Goal: Transaction & Acquisition: Purchase product/service

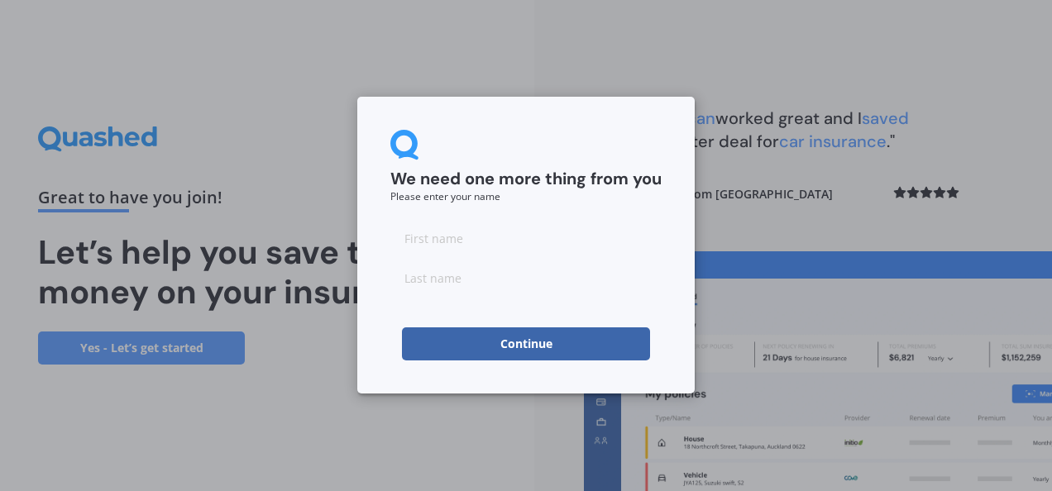
click at [481, 240] on input at bounding box center [525, 238] width 271 height 33
type input "[PERSON_NAME]"
type input "fang"
click button "Continue" at bounding box center [526, 344] width 248 height 33
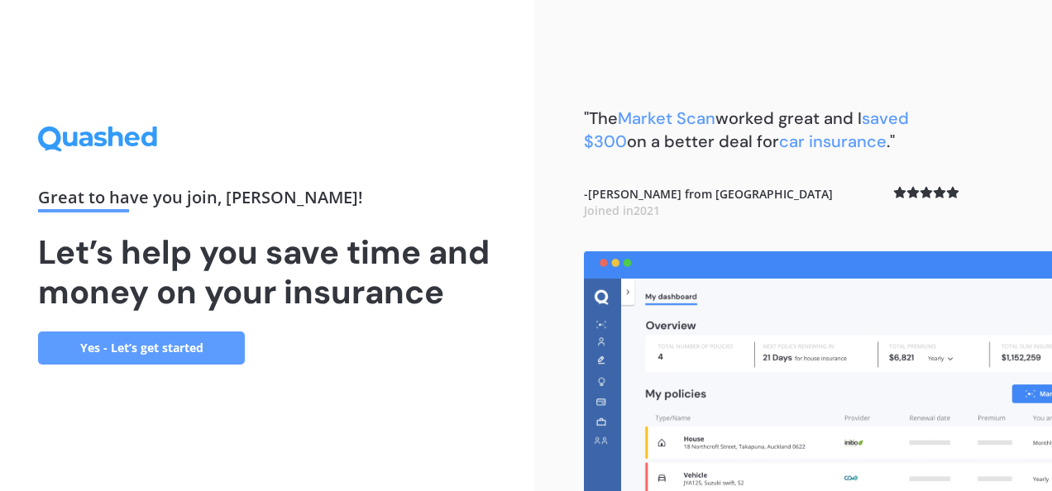
click at [146, 347] on link "Yes - Let’s get started" at bounding box center [141, 348] width 207 height 33
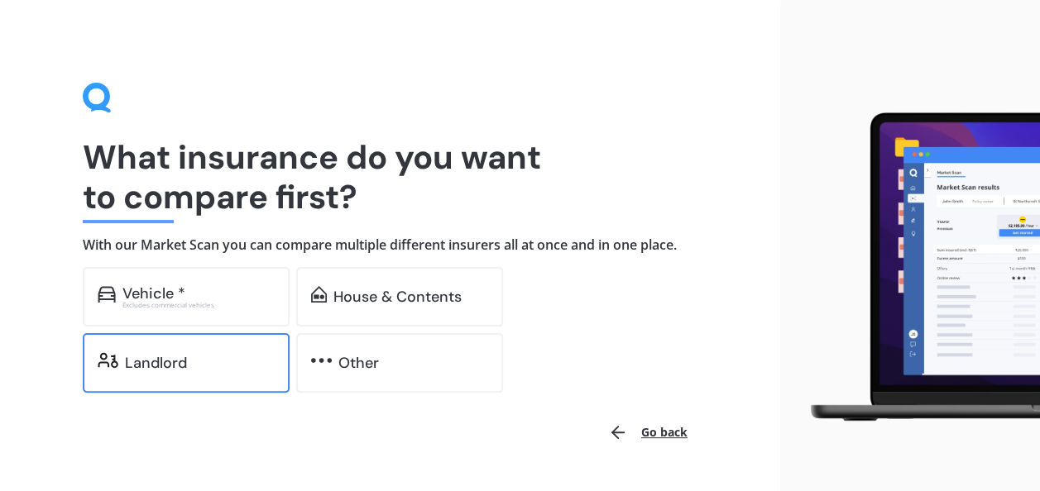
click at [188, 358] on div "Landlord" at bounding box center [200, 363] width 150 height 17
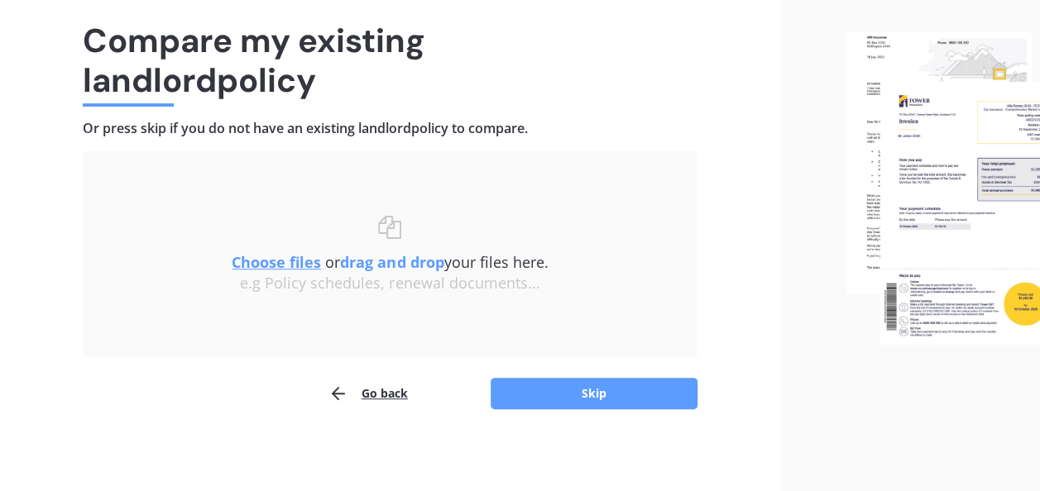
scroll to position [117, 0]
click at [596, 394] on button "Skip" at bounding box center [593, 392] width 207 height 31
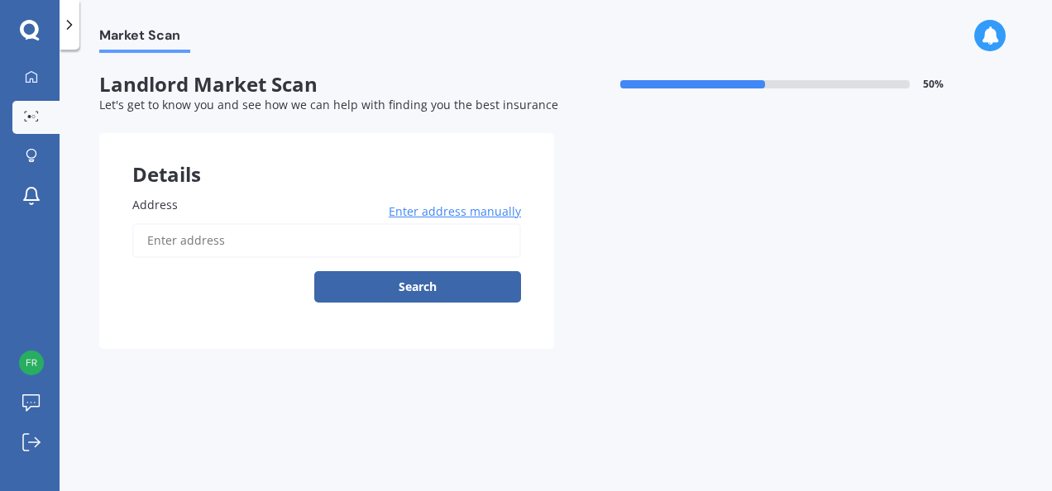
click at [463, 210] on span "Enter address manually" at bounding box center [455, 211] width 132 height 17
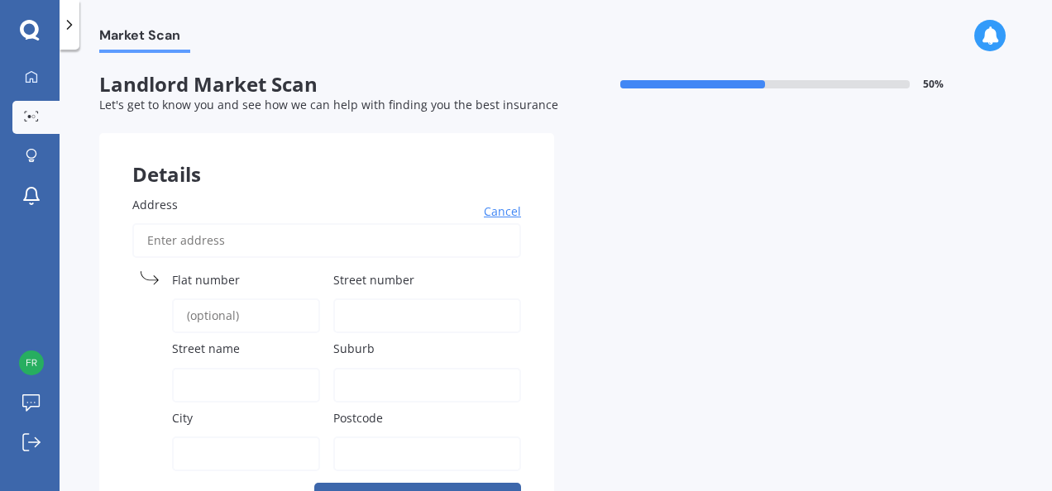
click at [194, 236] on input "Address" at bounding box center [326, 240] width 389 height 35
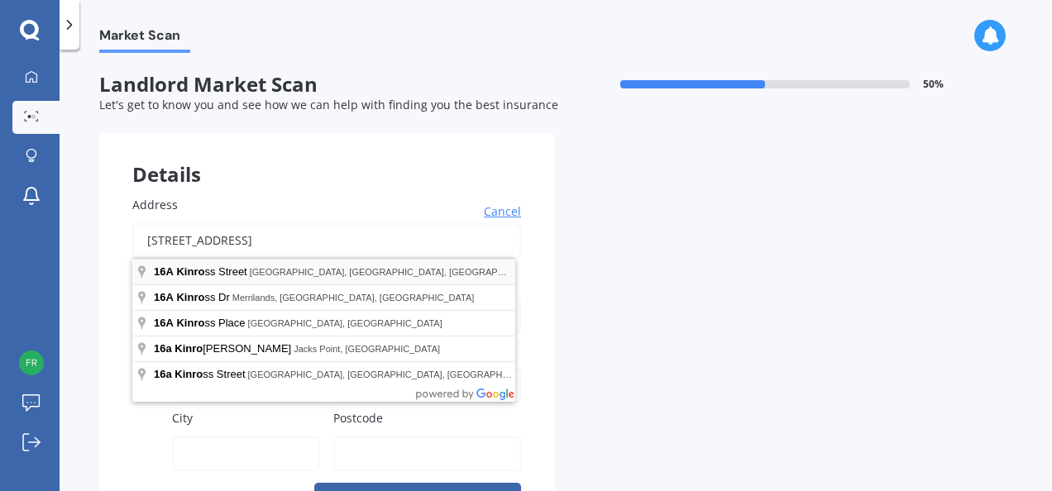
type input "[STREET_ADDRESS]"
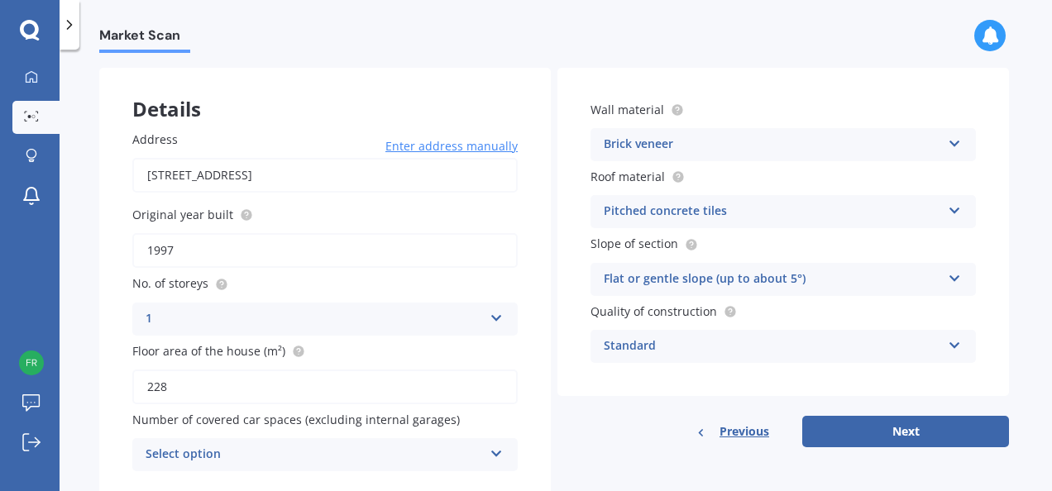
scroll to position [122, 0]
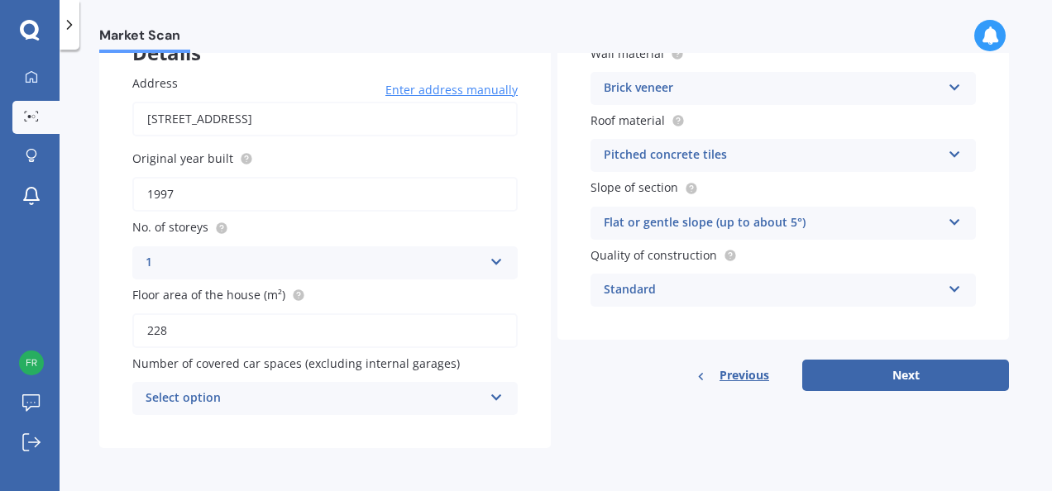
click at [500, 398] on icon at bounding box center [497, 395] width 14 height 12
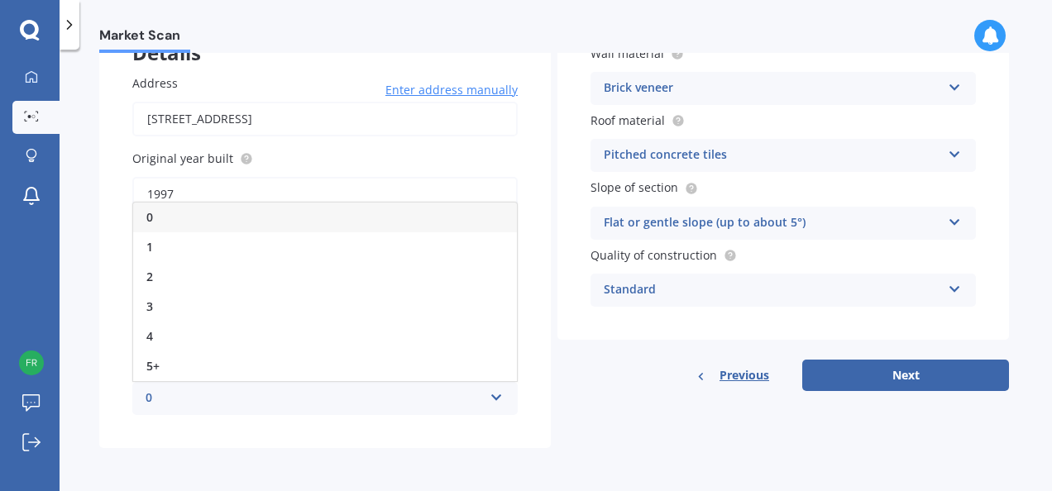
click at [277, 218] on div "0" at bounding box center [325, 218] width 384 height 30
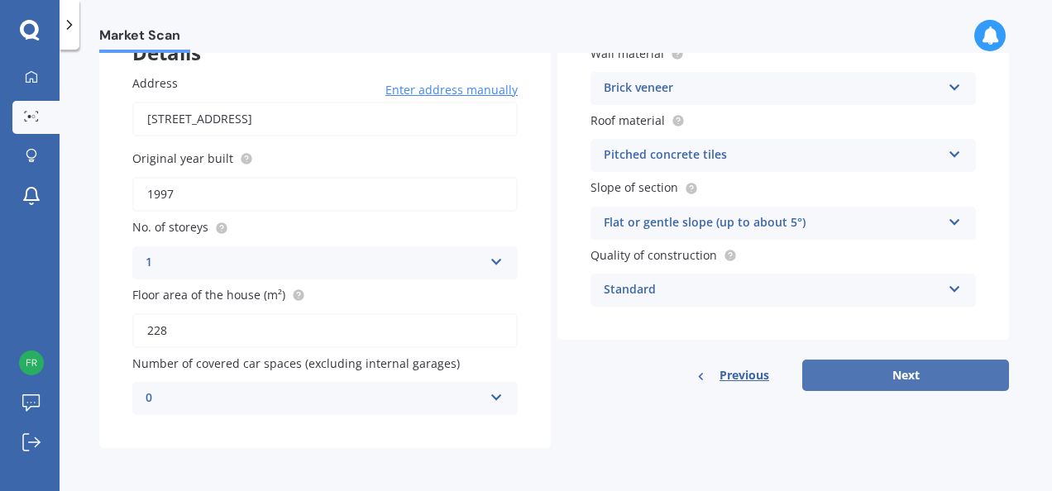
click at [936, 372] on button "Next" at bounding box center [905, 375] width 207 height 31
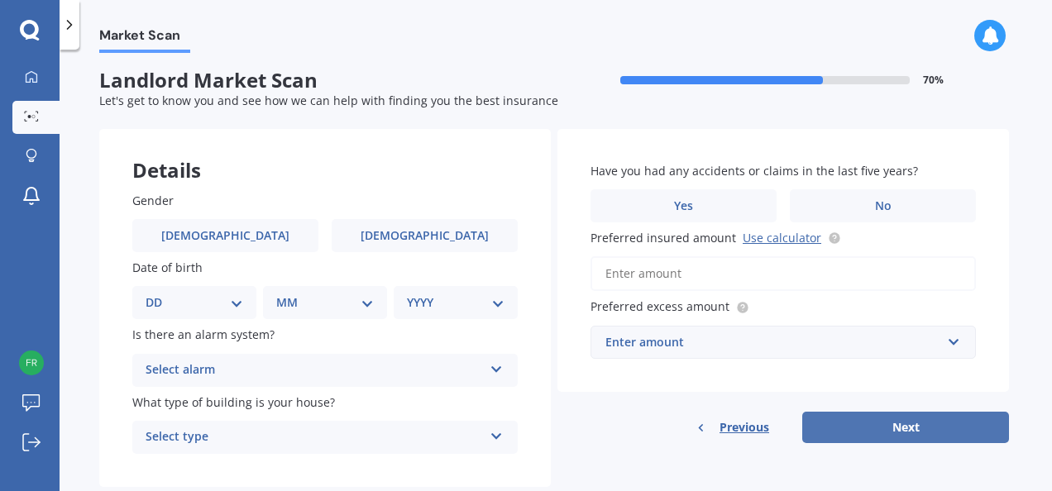
scroll to position [0, 0]
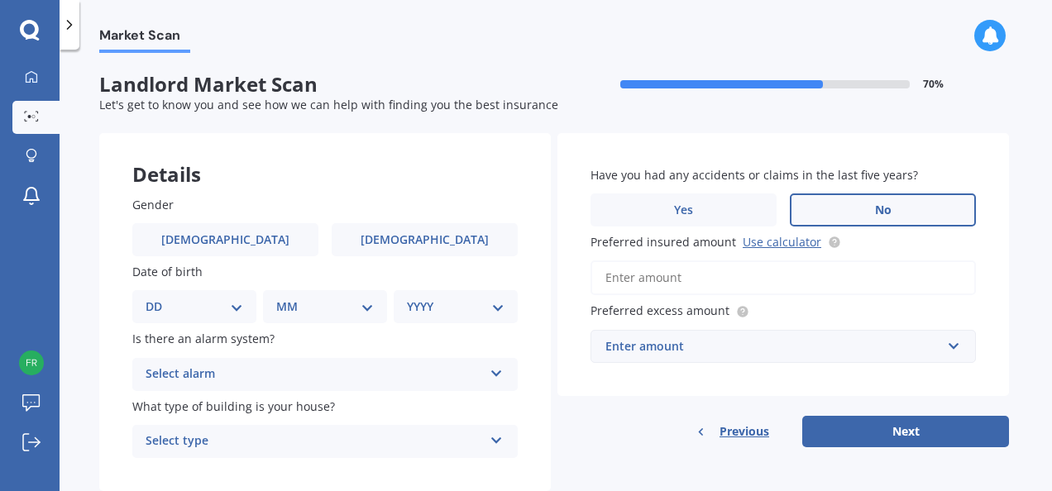
click at [907, 203] on label "No" at bounding box center [883, 210] width 186 height 33
click at [0, 0] on input "No" at bounding box center [0, 0] width 0 height 0
click at [645, 283] on input "Preferred insured amount Use calculator" at bounding box center [783, 278] width 385 height 35
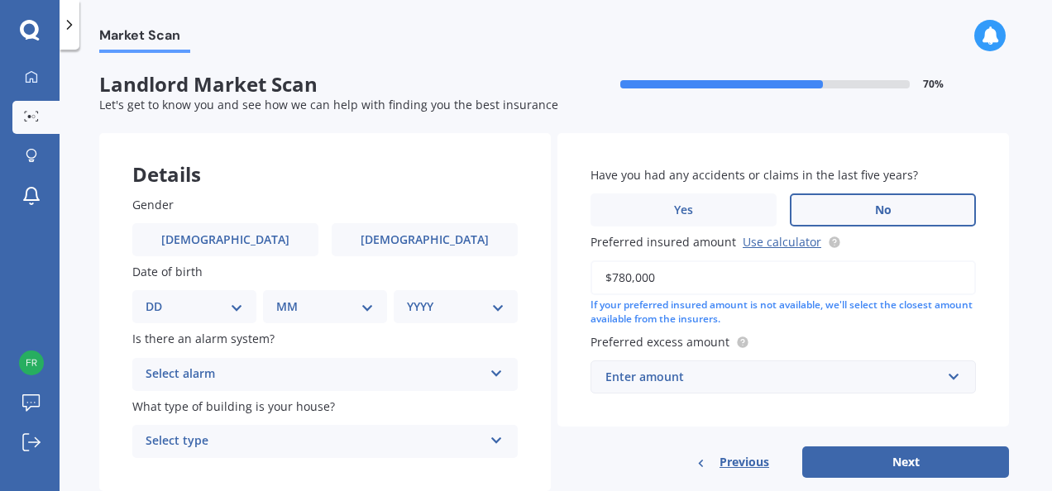
type input "$780,000"
click at [1002, 309] on div "Have you had any accidents or claims in the last five years? Yes No Preferred i…" at bounding box center [783, 280] width 452 height 294
click at [953, 377] on input "text" at bounding box center [777, 376] width 371 height 31
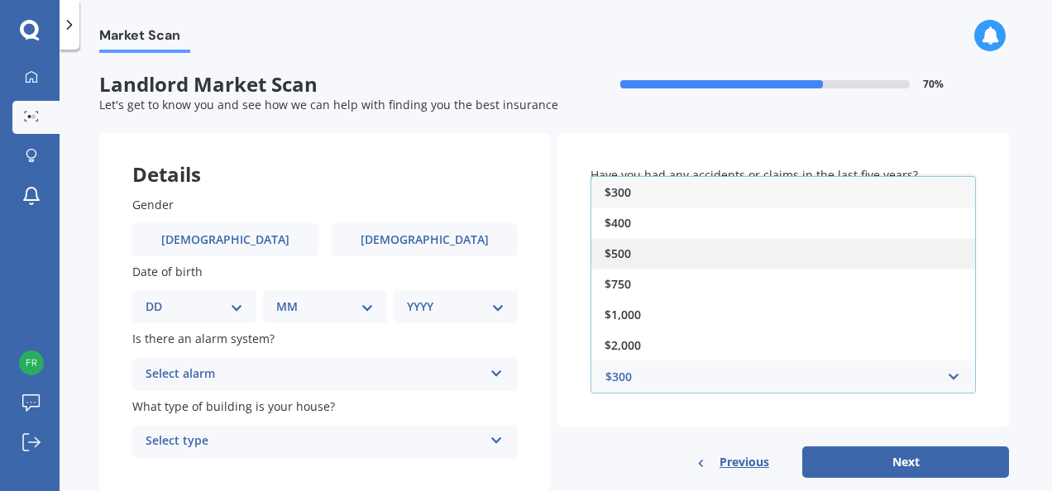
click at [656, 256] on div "$500" at bounding box center [783, 253] width 384 height 31
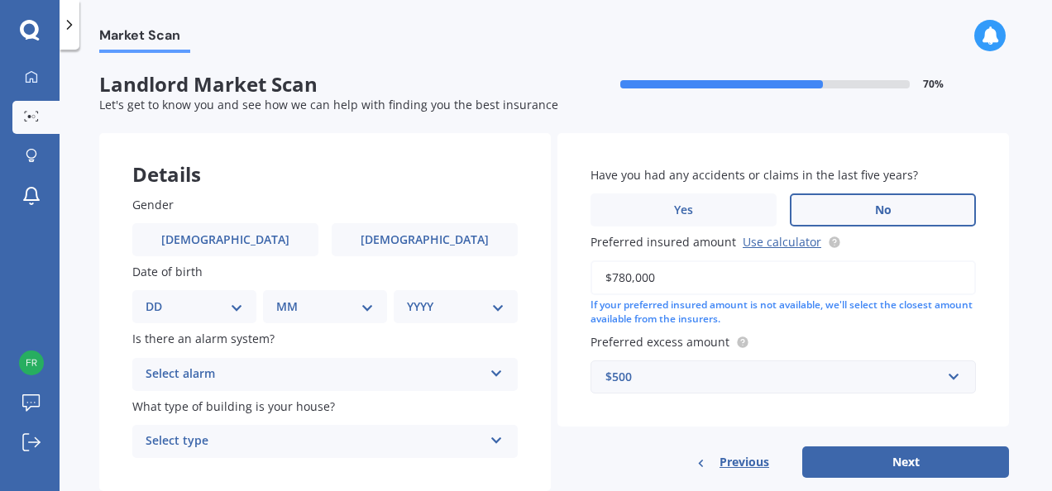
click at [1016, 366] on div "Market Scan Landlord Market Scan 70 % Let's get to know you and see how we can …" at bounding box center [556, 274] width 993 height 442
click at [433, 246] on span "[DEMOGRAPHIC_DATA]" at bounding box center [425, 240] width 132 height 14
click at [0, 0] on input "[DEMOGRAPHIC_DATA]" at bounding box center [0, 0] width 0 height 0
click at [238, 308] on select "DD 01 02 03 04 05 06 07 08 09 10 11 12 13 14 15 16 17 18 19 20 21 22 23 24 25 2…" at bounding box center [195, 307] width 98 height 18
select select "18"
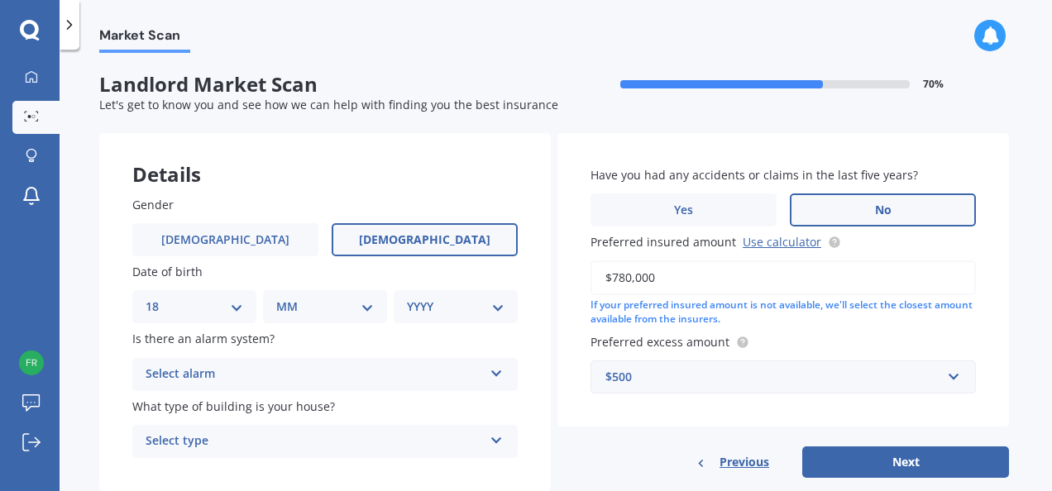
click at [159, 298] on select "DD 01 02 03 04 05 06 07 08 09 10 11 12 13 14 15 16 17 18 19 20 21 22 23 24 25 2…" at bounding box center [195, 307] width 98 height 18
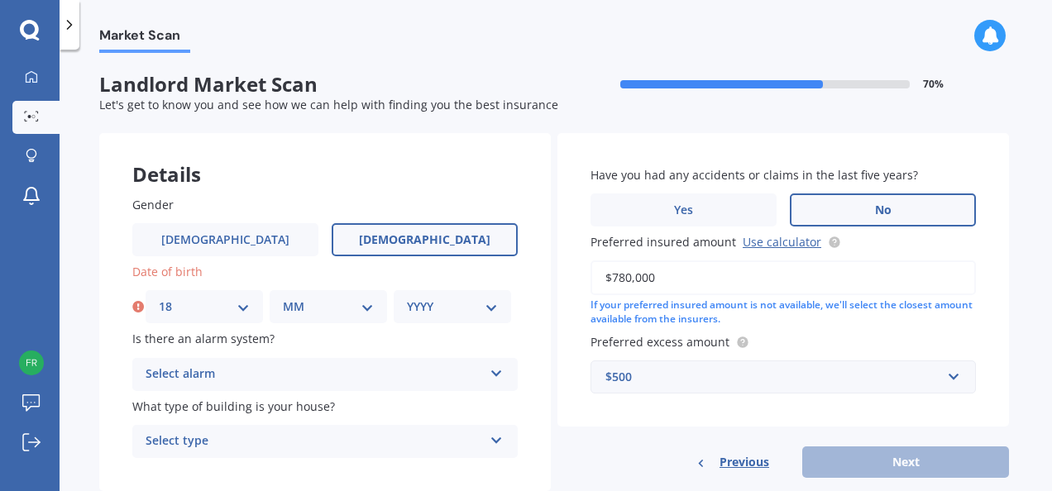
click at [366, 309] on select "MM 01 02 03 04 05 06 07 08 09 10 11 12" at bounding box center [328, 307] width 91 height 18
select select "07"
click at [283, 298] on select "MM 01 02 03 04 05 06 07 08 09 10 11 12" at bounding box center [328, 307] width 91 height 18
click at [488, 307] on select "YYYY 2009 2008 2007 2006 2005 2004 2003 2002 2001 2000 1999 1998 1997 1996 1995…" at bounding box center [452, 307] width 91 height 18
select select "1979"
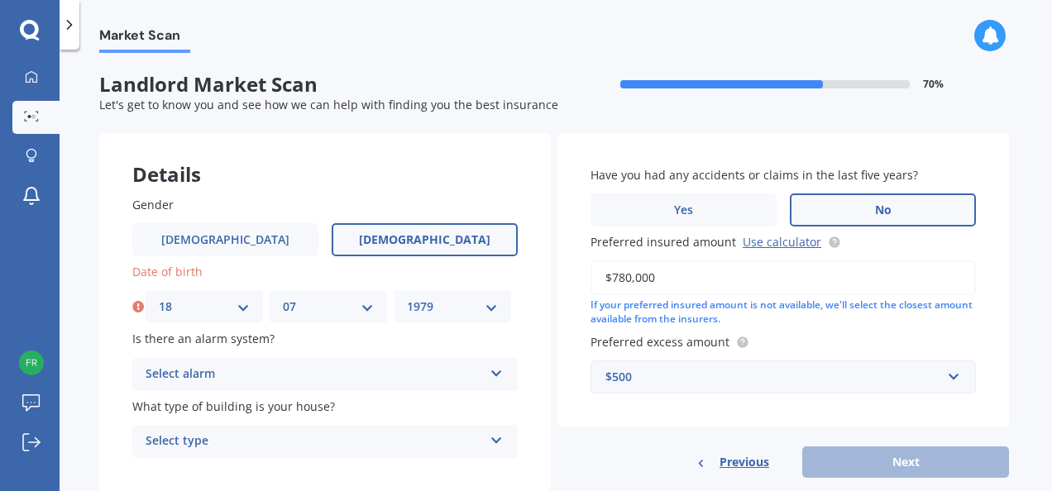
click at [407, 298] on select "YYYY 2009 2008 2007 2006 2005 2004 2003 2002 2001 2000 1999 1998 1997 1996 1995…" at bounding box center [452, 307] width 91 height 18
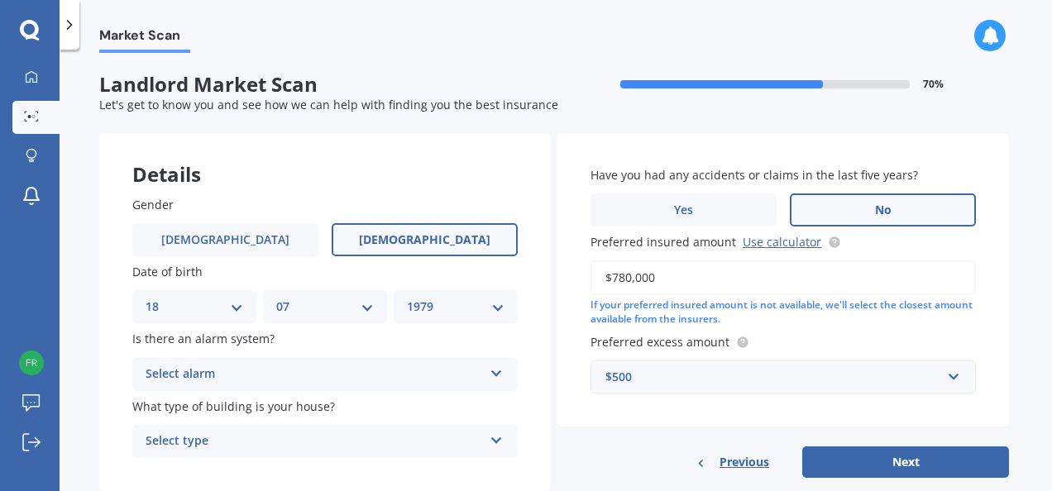
click at [495, 375] on icon at bounding box center [497, 371] width 14 height 12
click at [317, 407] on div "Yes, monitored" at bounding box center [325, 407] width 384 height 30
click at [541, 367] on div "Gender [DEMOGRAPHIC_DATA] [DEMOGRAPHIC_DATA] Date of birth DD 01 02 03 04 05 06…" at bounding box center [325, 327] width 452 height 328
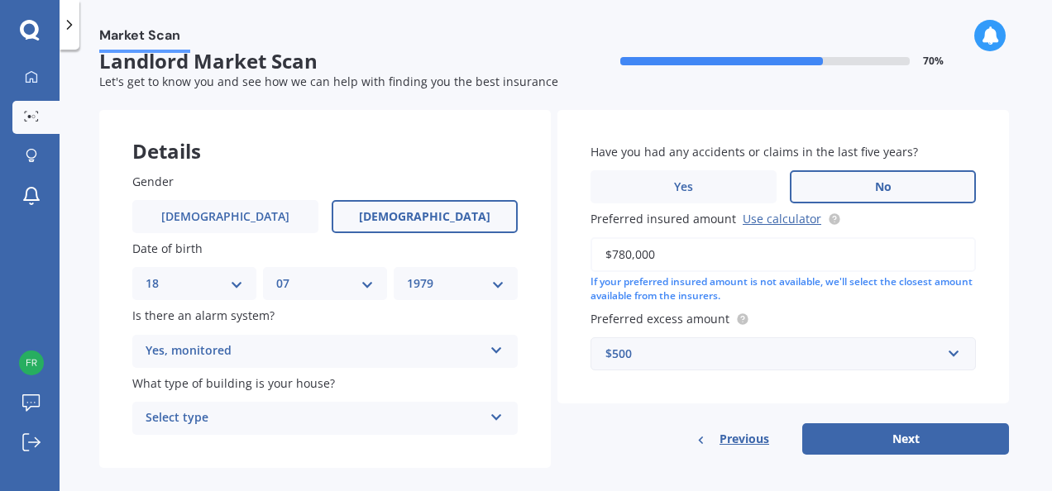
scroll to position [44, 0]
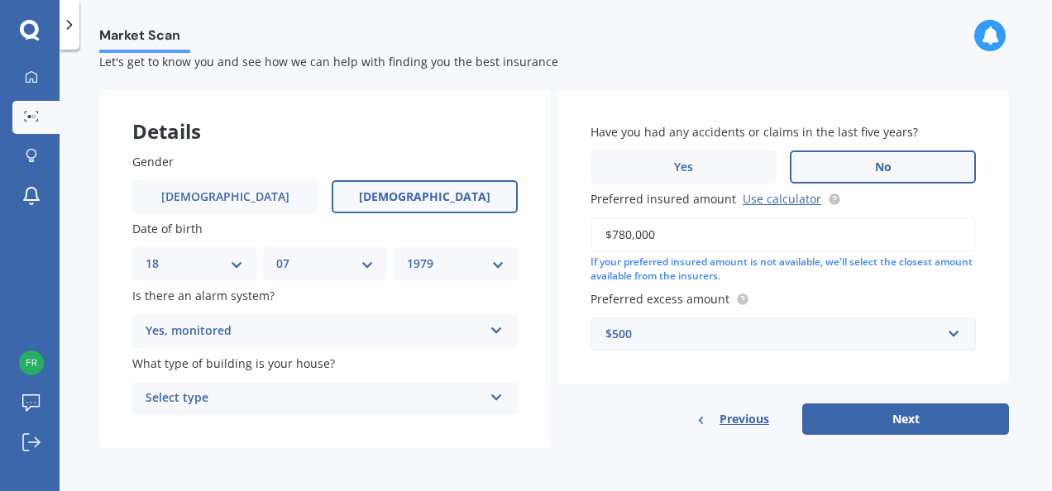
click at [497, 397] on icon at bounding box center [497, 395] width 14 height 12
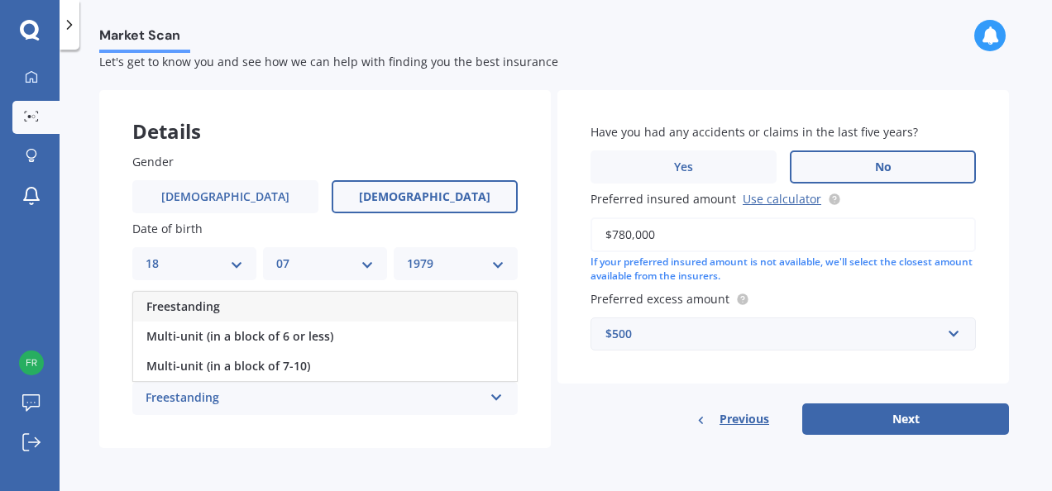
click at [323, 304] on div "Freestanding" at bounding box center [325, 307] width 384 height 30
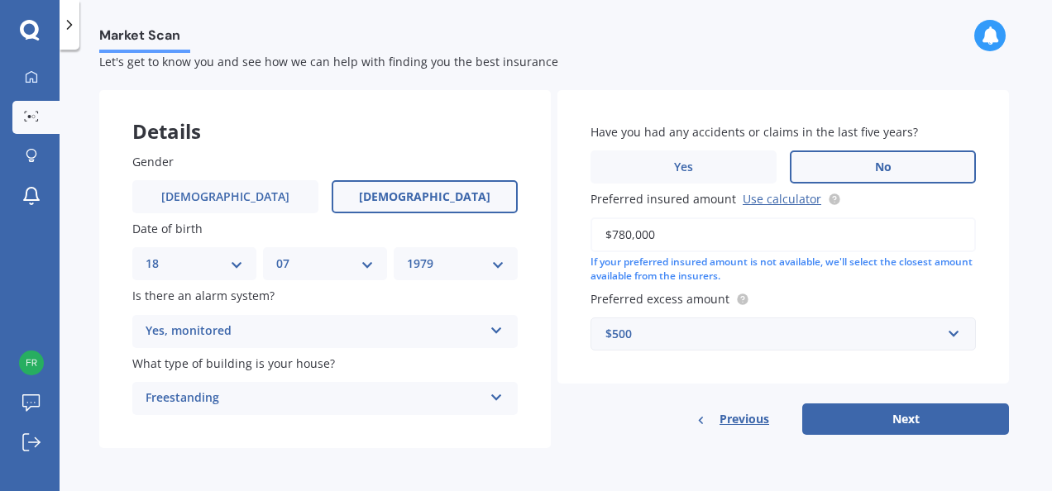
click at [543, 376] on div "Gender [DEMOGRAPHIC_DATA] [DEMOGRAPHIC_DATA] Date of birth DD 01 02 03 04 05 06…" at bounding box center [325, 284] width 452 height 328
click at [930, 418] on button "Next" at bounding box center [905, 419] width 207 height 31
select select "18"
select select "07"
select select "1979"
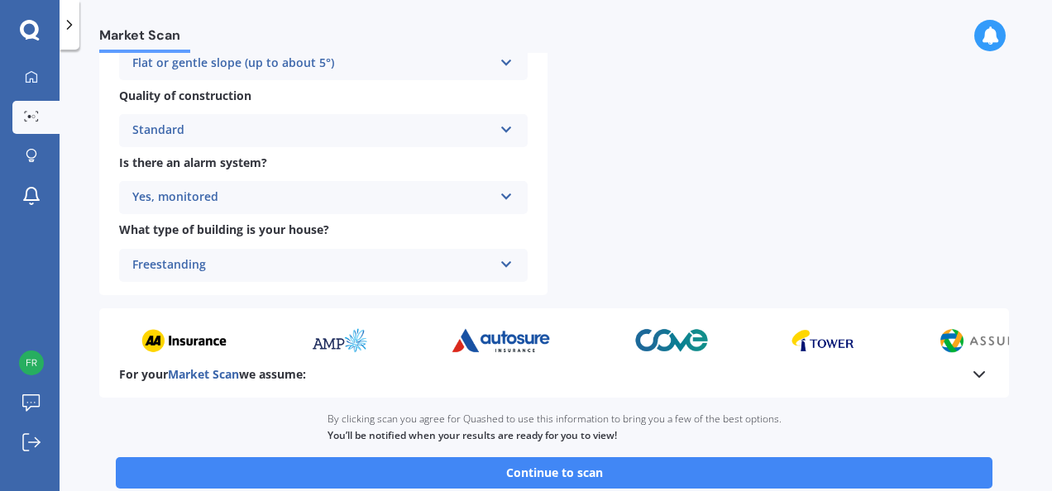
scroll to position [703, 0]
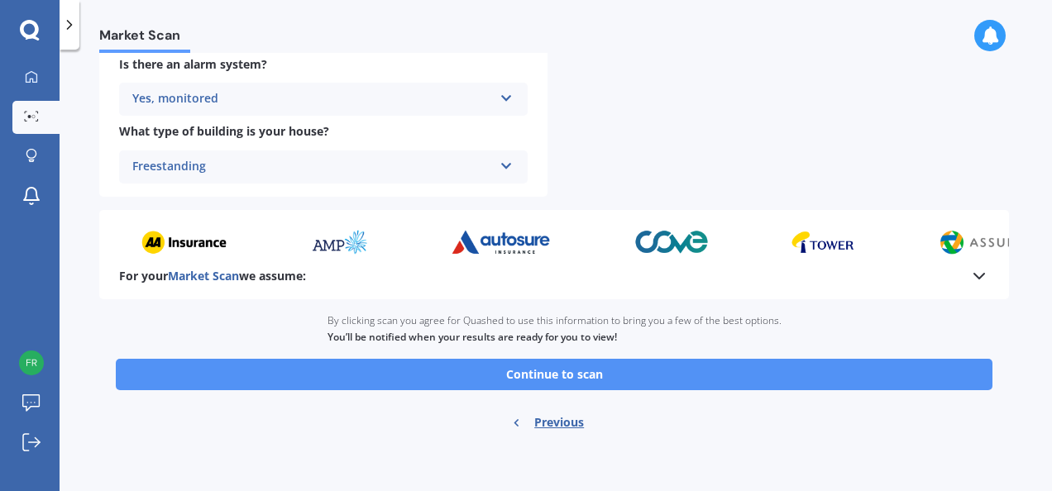
click at [571, 371] on button "Continue to scan" at bounding box center [554, 374] width 877 height 31
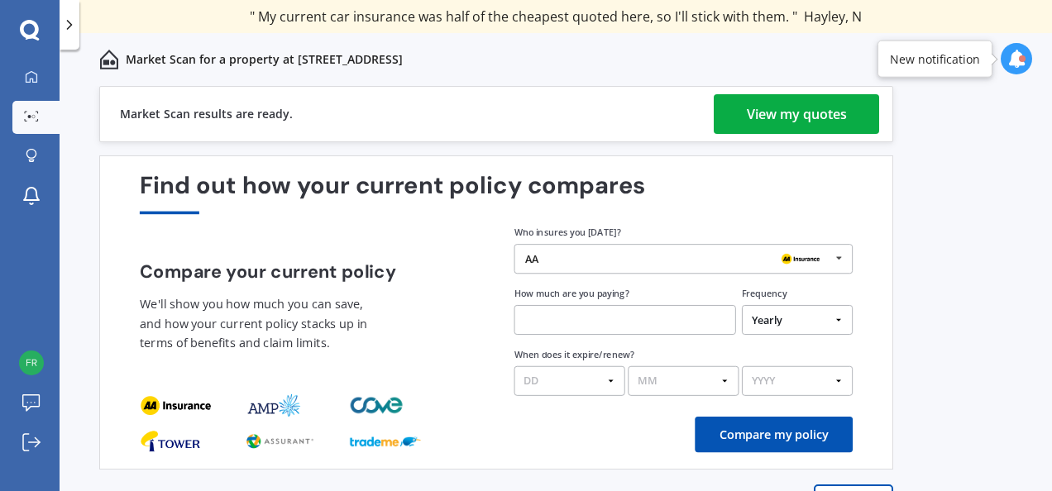
click at [828, 112] on div "View my quotes" at bounding box center [797, 114] width 100 height 40
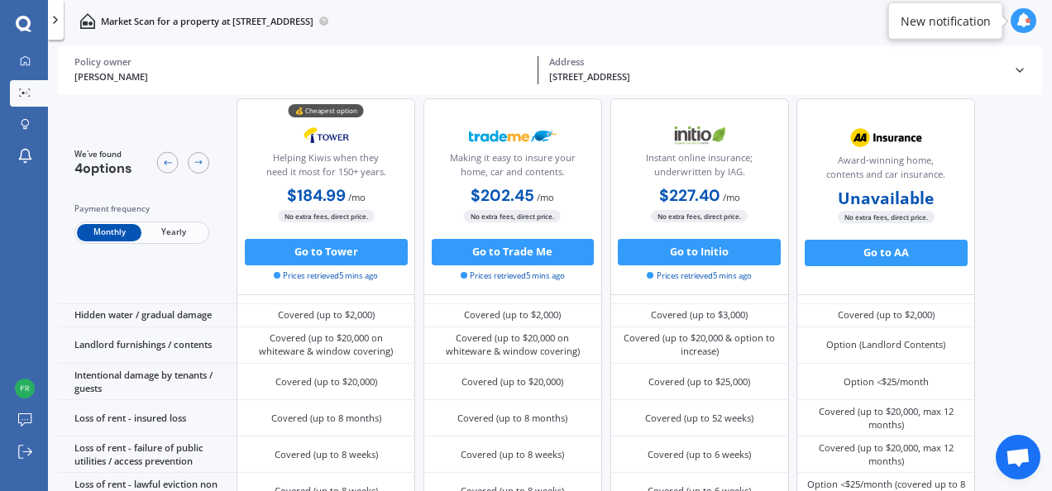
scroll to position [902, 0]
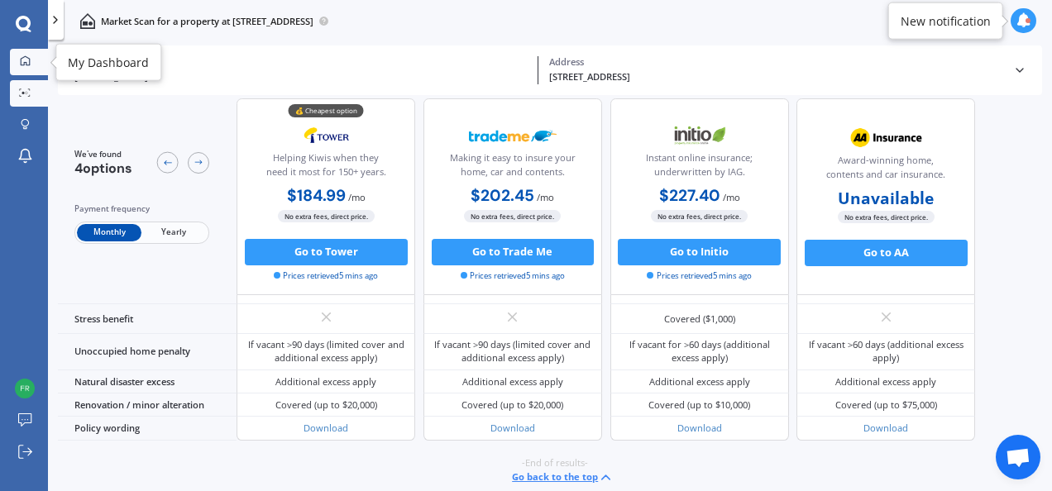
click at [26, 65] on icon at bounding box center [25, 60] width 11 height 11
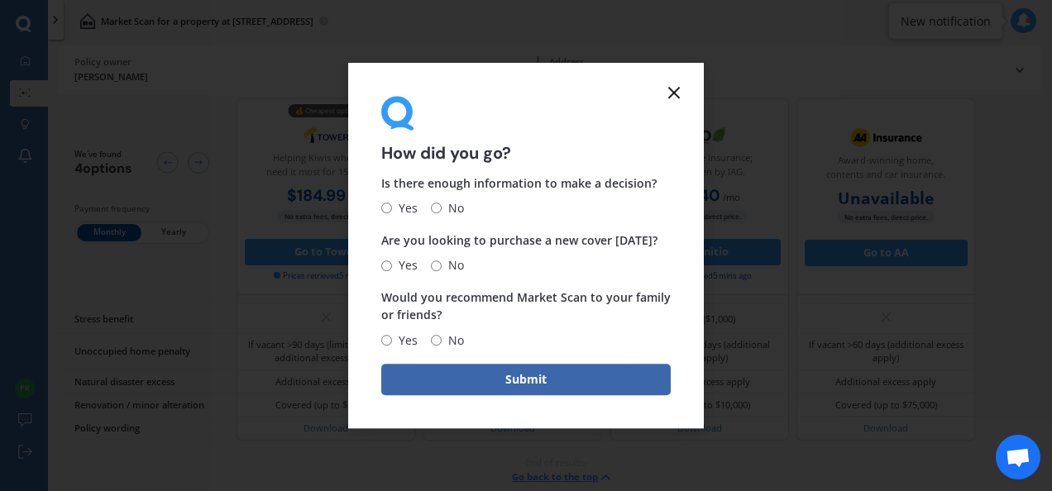
click at [390, 207] on input "Yes" at bounding box center [386, 208] width 11 height 11
radio input "true"
click at [438, 266] on input "No" at bounding box center [436, 266] width 11 height 11
radio input "true"
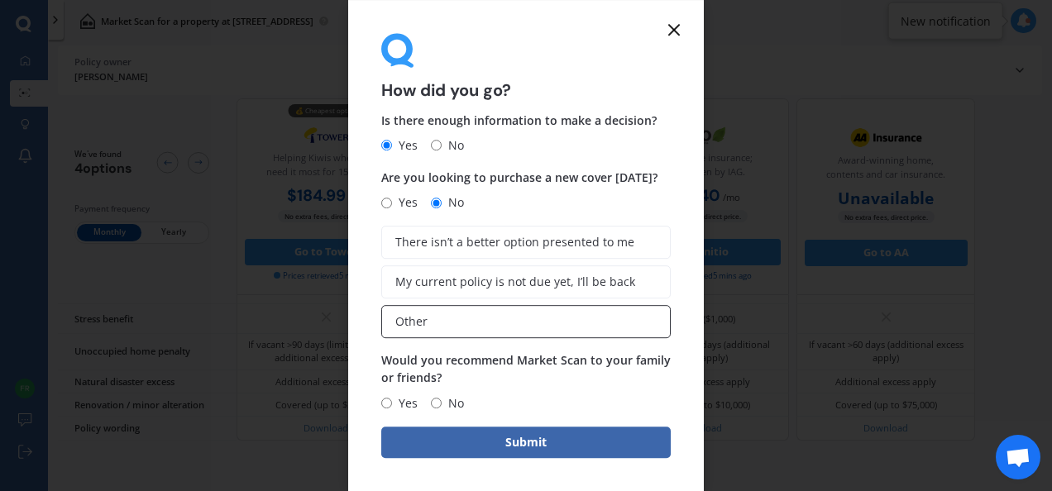
click at [514, 320] on label "Other" at bounding box center [525, 321] width 289 height 33
click at [0, 0] on input "Other" at bounding box center [0, 0] width 0 height 0
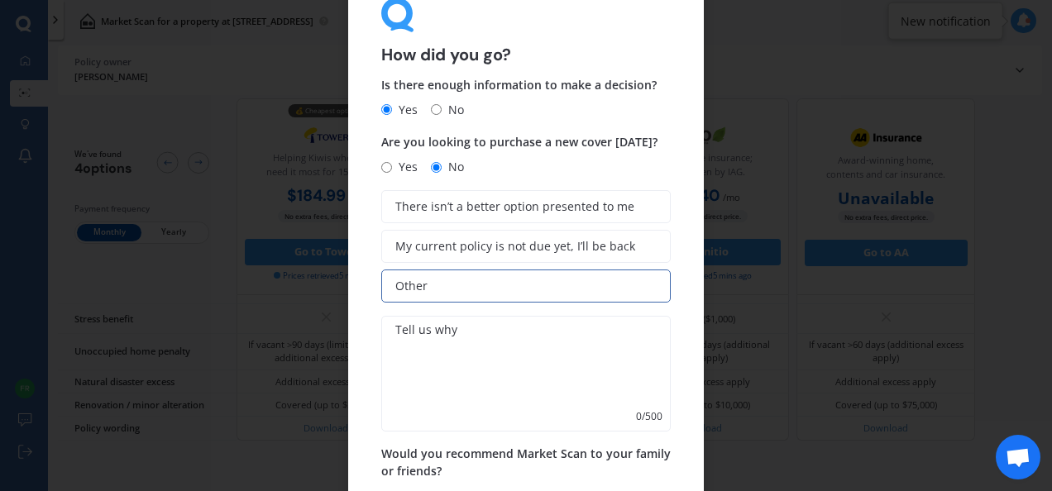
scroll to position [58, 0]
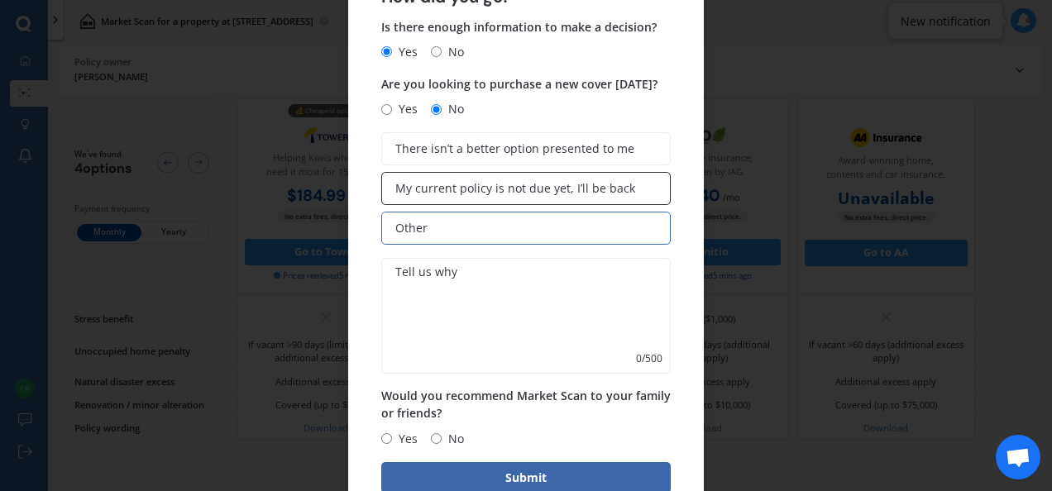
click at [586, 193] on span "My current policy is not due yet, I’ll be back" at bounding box center [515, 189] width 240 height 14
click at [0, 0] on input "My current policy is not due yet, I’ll be back" at bounding box center [0, 0] width 0 height 0
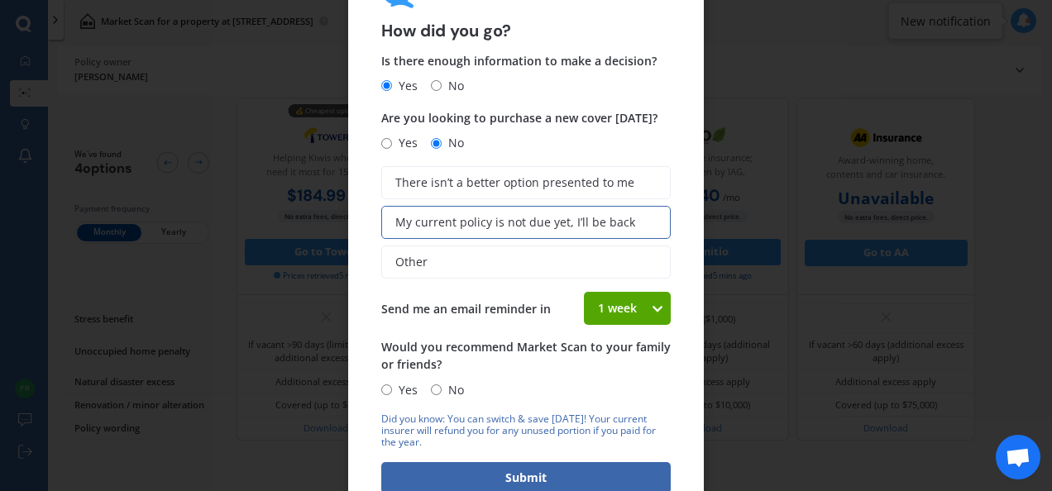
click at [652, 308] on icon at bounding box center [657, 308] width 14 height 17
click at [625, 430] on span "4 weeks" at bounding box center [620, 430] width 44 height 16
click at [650, 304] on icon at bounding box center [657, 308] width 14 height 17
click at [634, 376] on div "2 weeks" at bounding box center [627, 371] width 85 height 30
click at [388, 389] on input "Yes" at bounding box center [386, 390] width 11 height 11
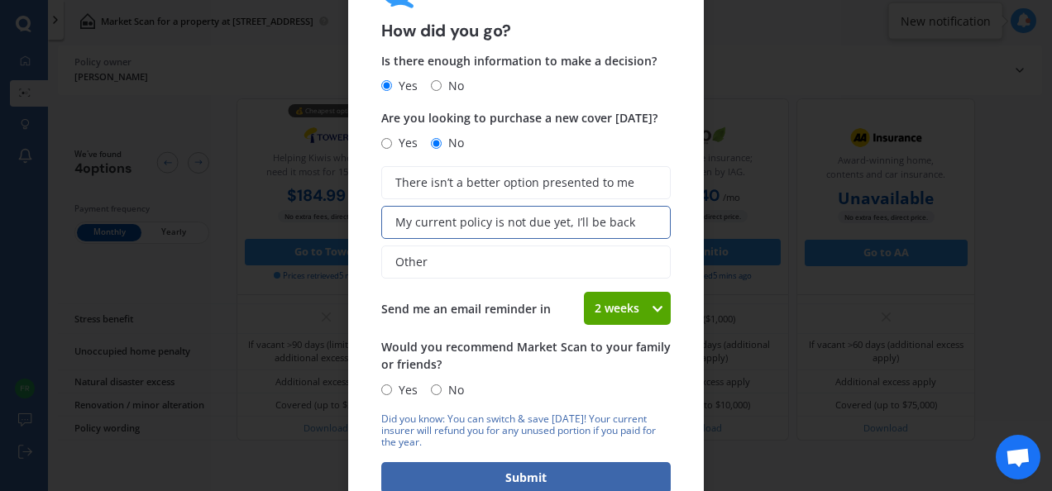
radio input "true"
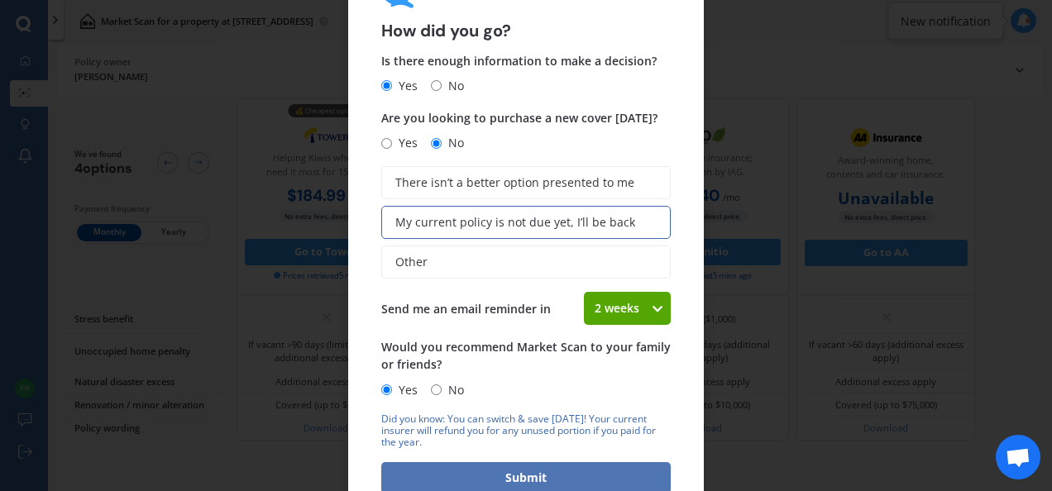
click at [550, 471] on button "Submit" at bounding box center [525, 477] width 289 height 31
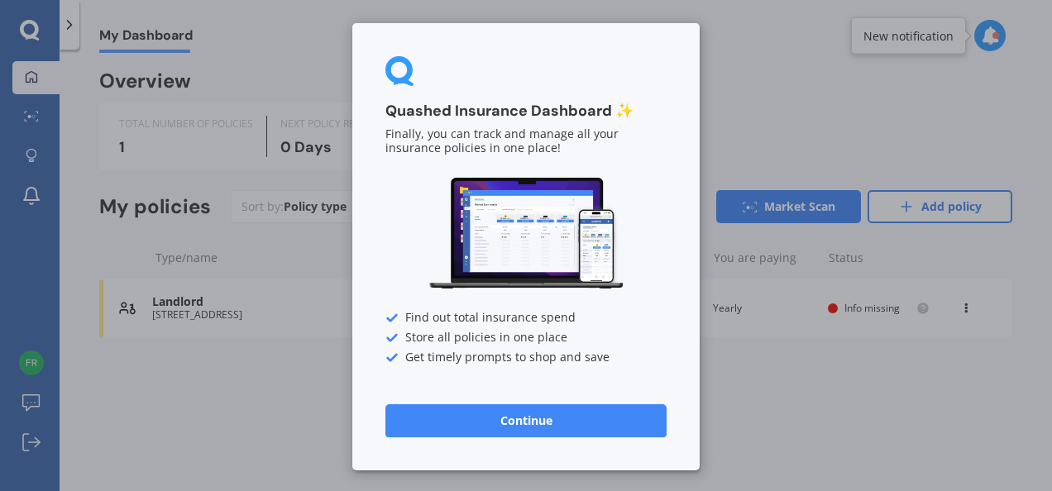
click at [583, 417] on button "Continue" at bounding box center [525, 420] width 281 height 33
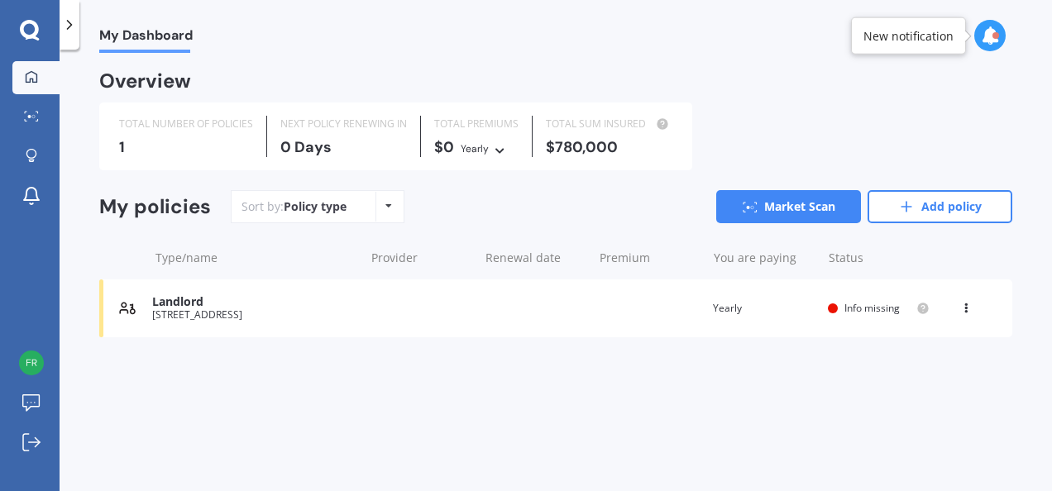
click at [391, 204] on div "Policy type Alphabetical Date added Renewing next" at bounding box center [389, 207] width 26 height 30
click at [31, 26] on icon at bounding box center [30, 31] width 20 height 22
click at [71, 24] on polyline at bounding box center [70, 25] width 4 height 8
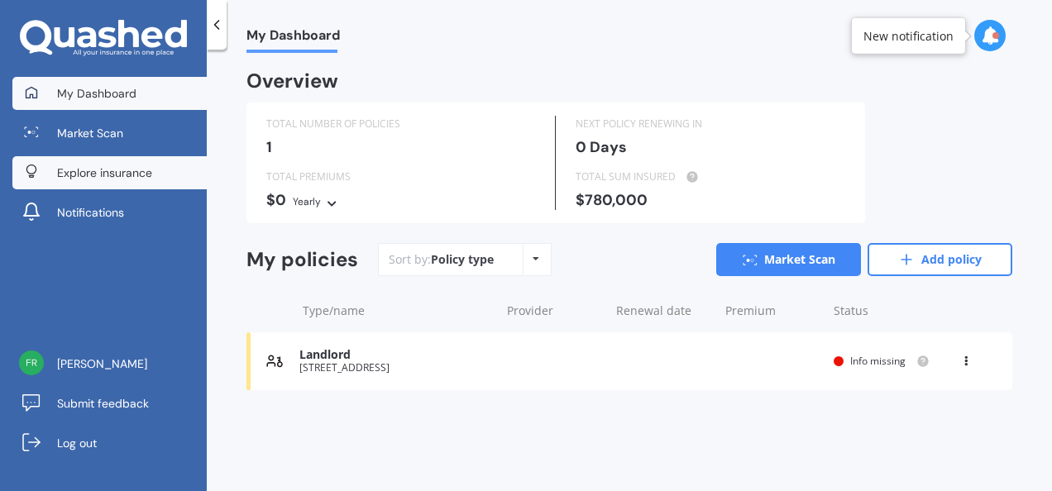
click at [144, 175] on span "Explore insurance" at bounding box center [104, 173] width 95 height 17
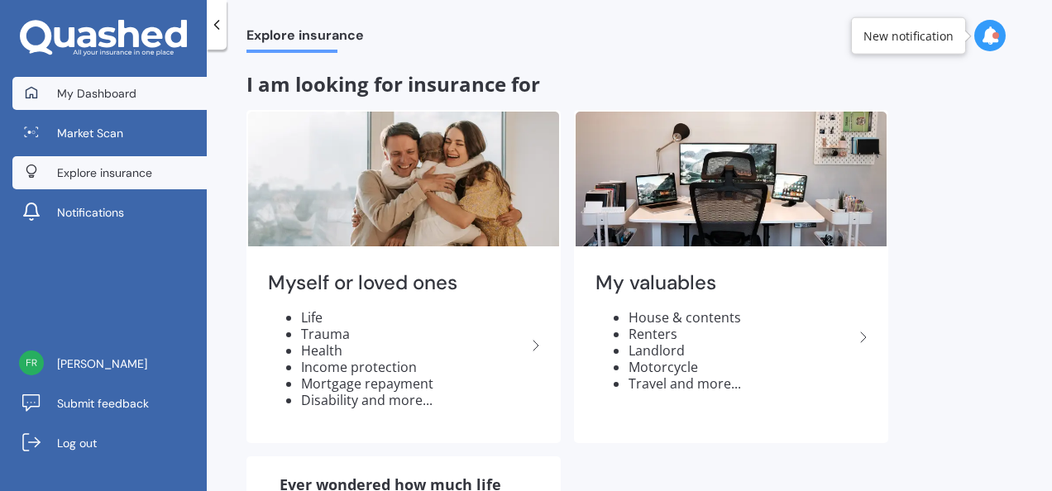
click at [102, 96] on span "My Dashboard" at bounding box center [96, 93] width 79 height 17
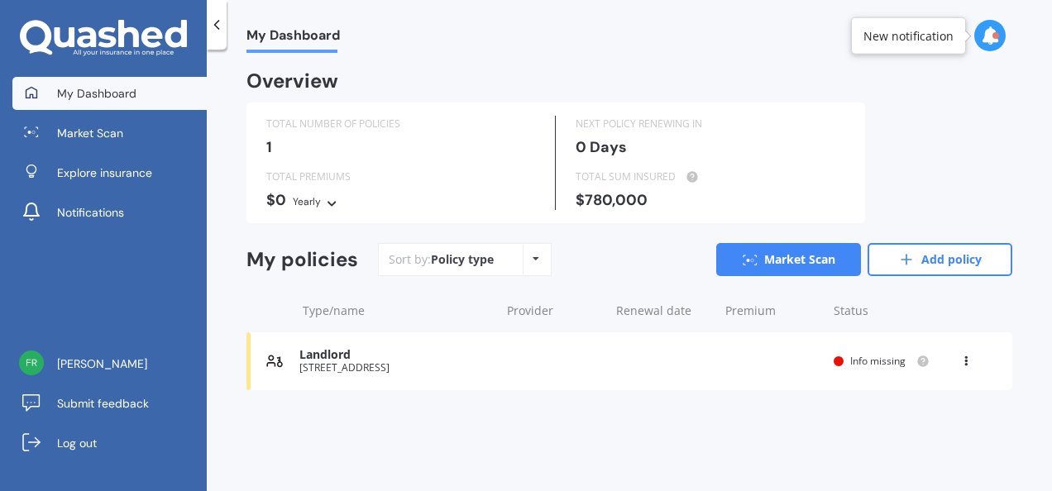
click at [539, 260] on div "Policy type Alphabetical Date added Renewing next" at bounding box center [536, 260] width 26 height 30
click at [625, 261] on div "Sort by: Policy type Policy type Alphabetical Date added Renewing next Market S…" at bounding box center [695, 259] width 634 height 33
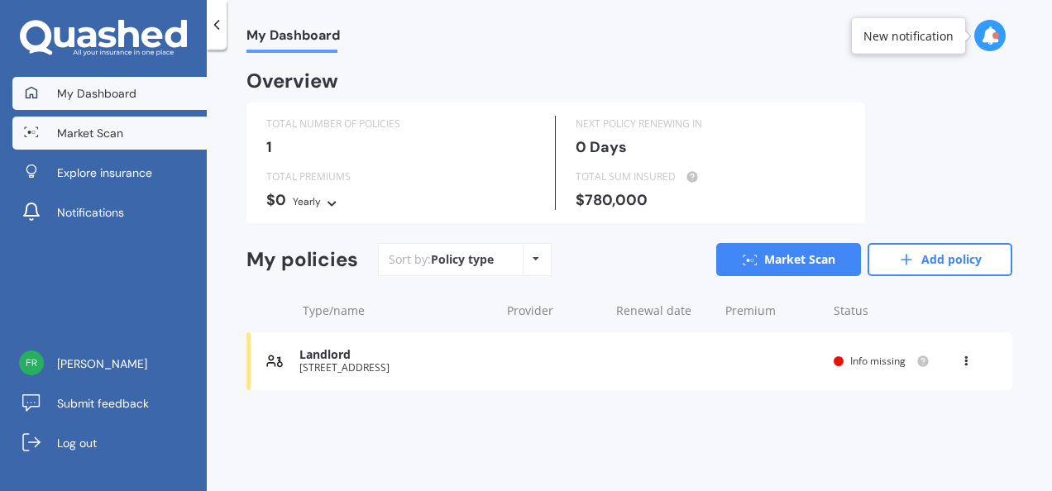
click at [82, 127] on span "Market Scan" at bounding box center [90, 133] width 66 height 17
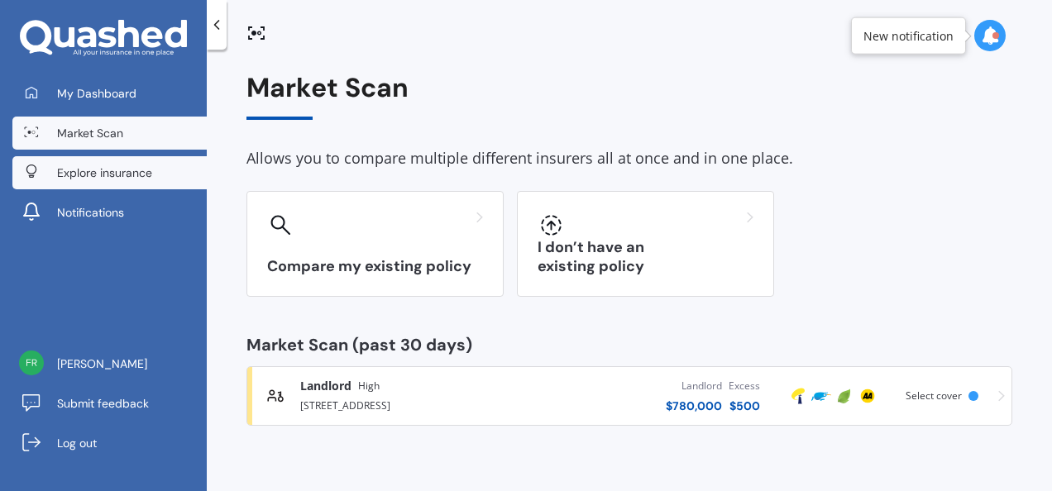
click at [116, 170] on span "Explore insurance" at bounding box center [104, 173] width 95 height 17
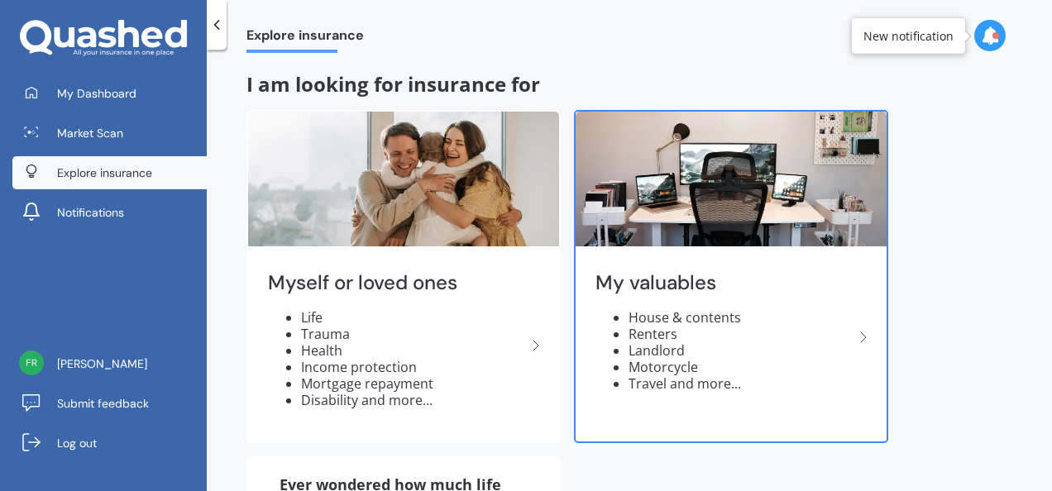
click at [868, 337] on icon at bounding box center [864, 338] width 20 height 20
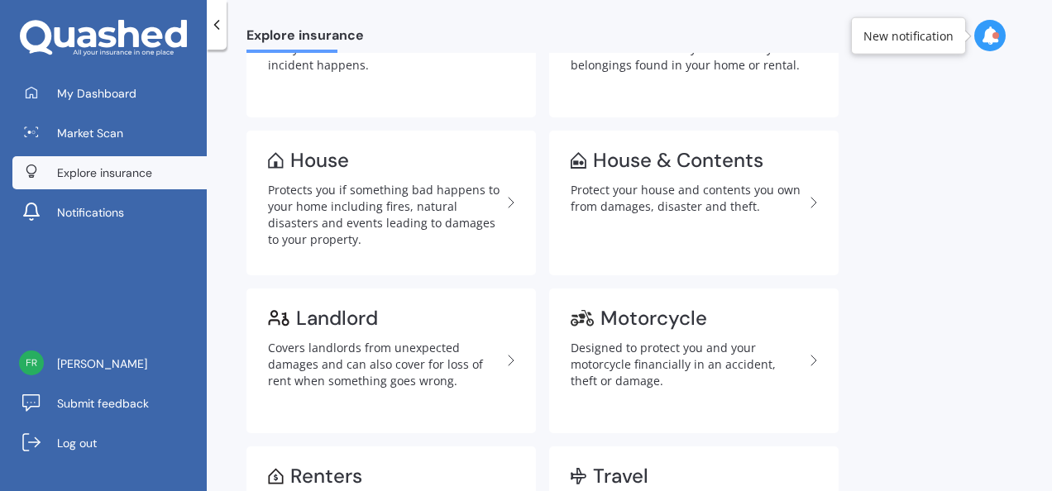
scroll to position [165, 0]
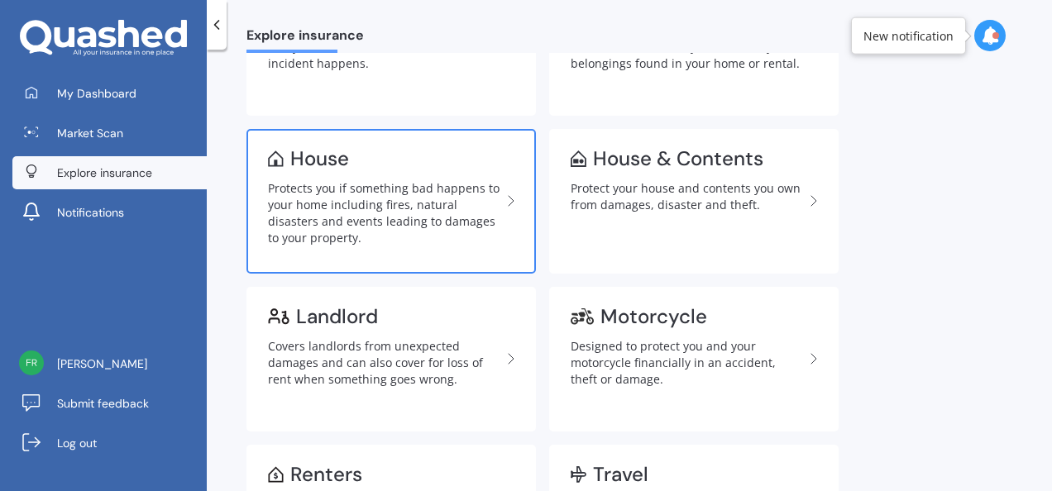
click at [470, 202] on div "Protects you if something bad happens to your home including fires, natural dis…" at bounding box center [384, 213] width 233 height 66
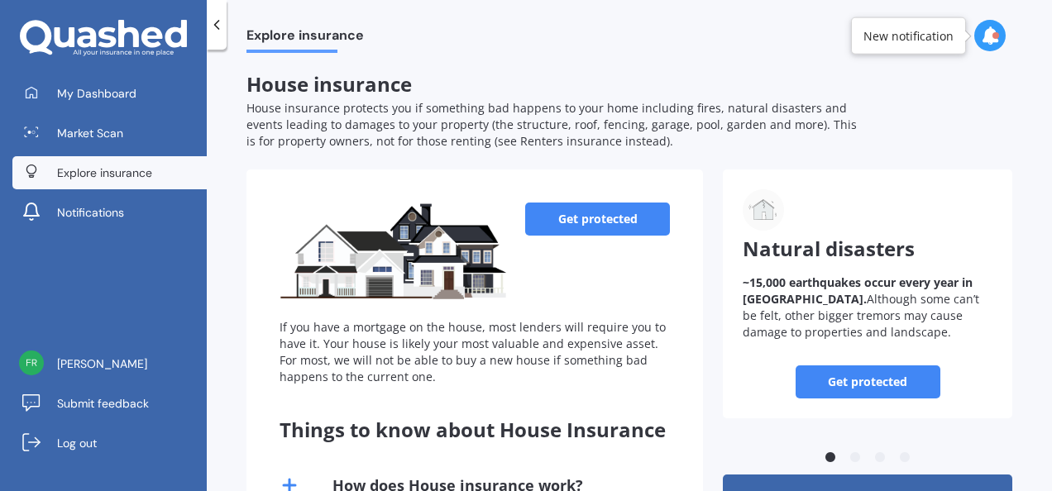
click at [601, 222] on link "Get protected" at bounding box center [597, 219] width 145 height 33
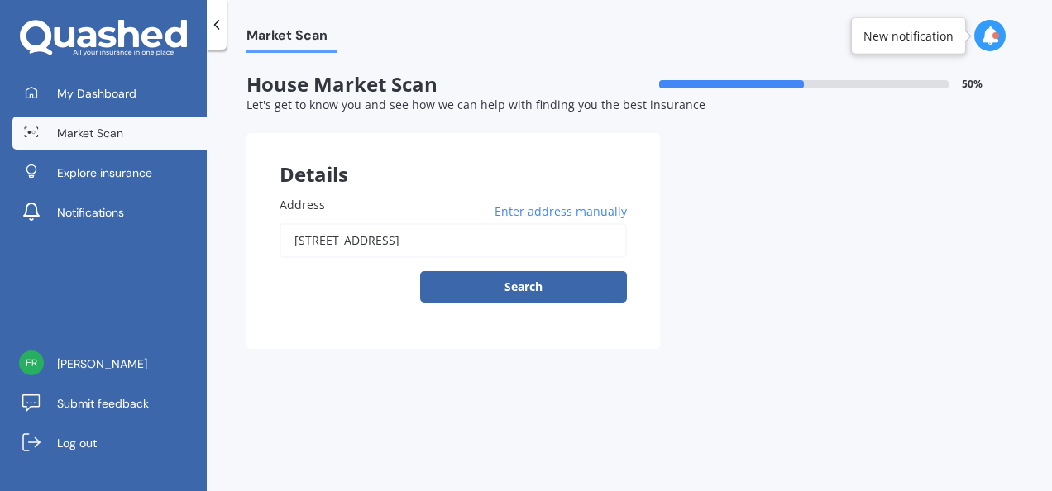
click at [607, 211] on span "Enter address manually" at bounding box center [561, 211] width 132 height 17
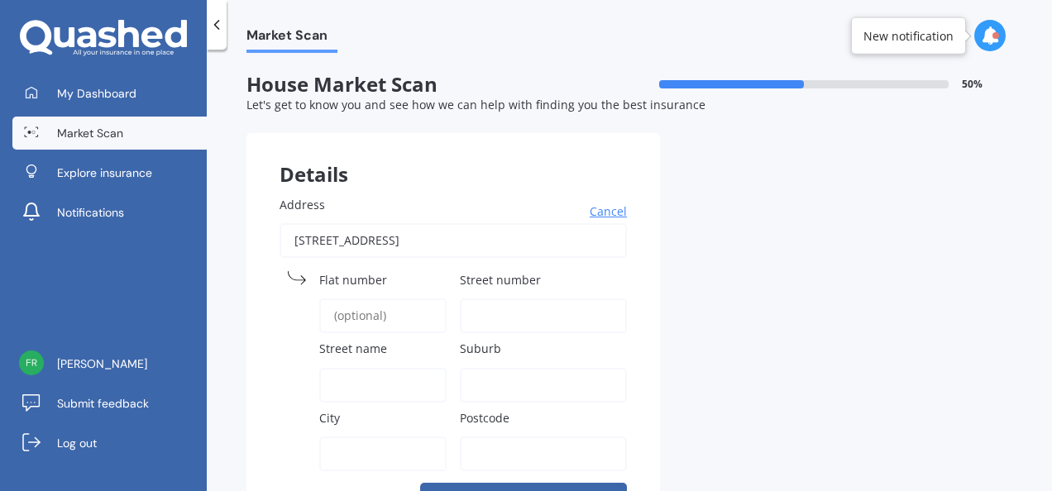
click at [594, 242] on input "[STREET_ADDRESS]" at bounding box center [453, 240] width 347 height 35
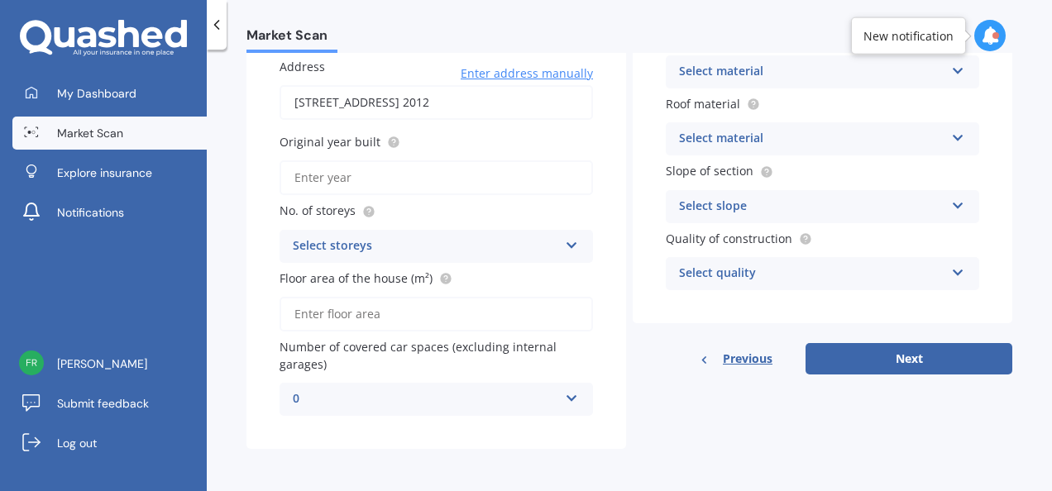
scroll to position [141, 0]
click at [450, 179] on input "Original year built" at bounding box center [436, 177] width 313 height 35
click at [323, 100] on input "[STREET_ADDRESS] 2012" at bounding box center [436, 101] width 313 height 35
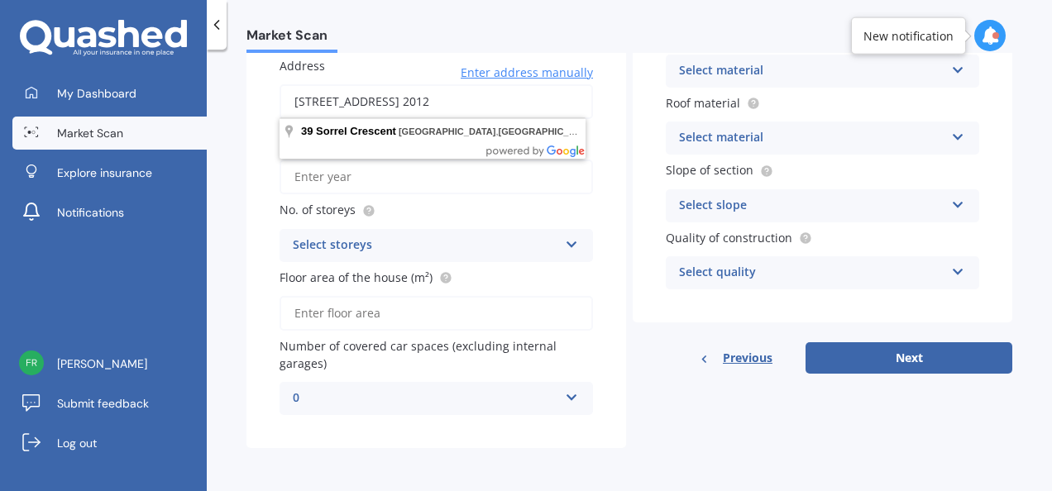
click at [355, 101] on input "[STREET_ADDRESS] 2012" at bounding box center [436, 101] width 313 height 35
click at [303, 100] on input "[STREET_ADDRESS] 2012" at bounding box center [436, 101] width 313 height 35
drag, startPoint x: 294, startPoint y: 98, endPoint x: 391, endPoint y: 109, distance: 97.4
click at [391, 109] on input "[STREET_ADDRESS] 2012" at bounding box center [436, 101] width 313 height 35
click at [308, 98] on input "[STREET_ADDRESS] 2012" at bounding box center [436, 101] width 313 height 35
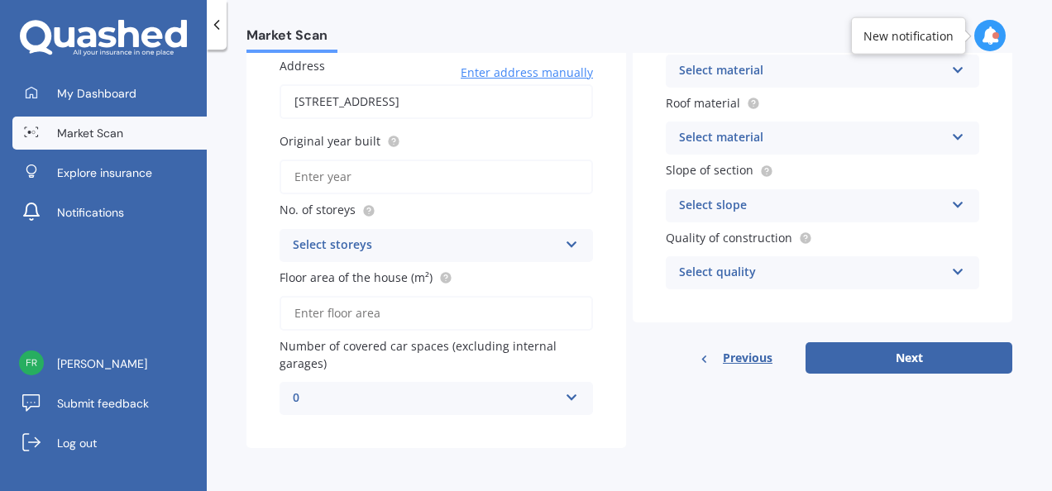
type input "[STREET_ADDRESS] 2012"
click at [544, 70] on span "Enter address manually" at bounding box center [527, 73] width 132 height 17
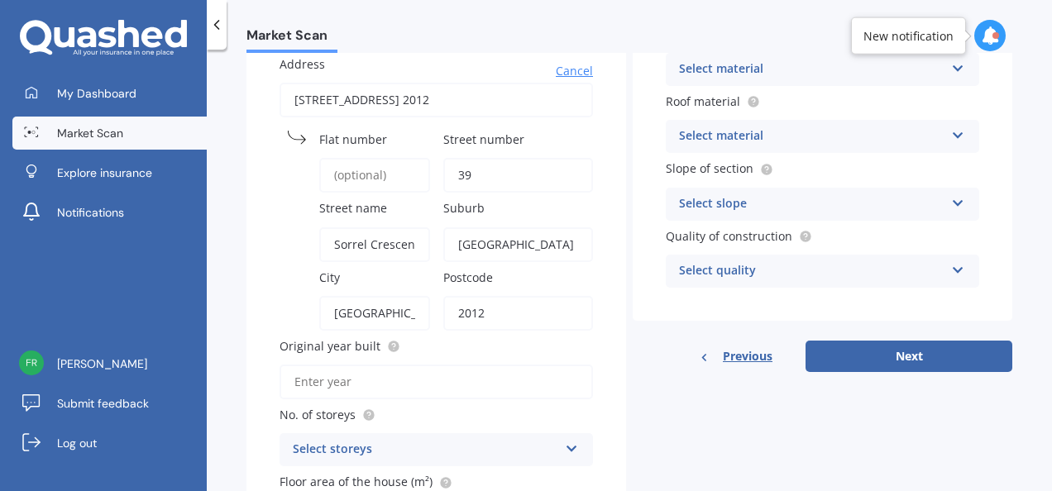
click at [483, 172] on input "39" at bounding box center [518, 175] width 151 height 35
type input "39C"
click at [554, 244] on input "[GEOGRAPHIC_DATA]" at bounding box center [518, 244] width 151 height 35
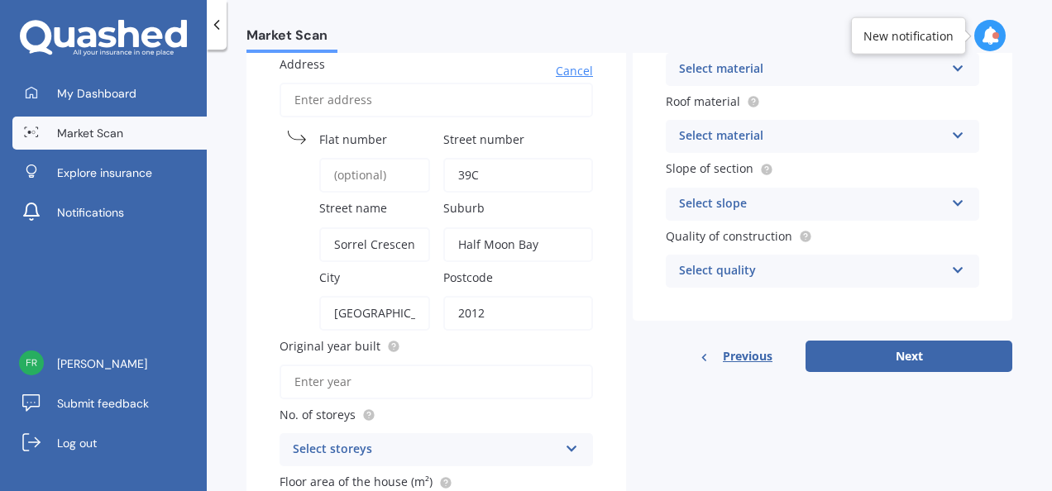
type input "Half Moon Bay"
click at [389, 385] on input "Original year built" at bounding box center [436, 382] width 313 height 35
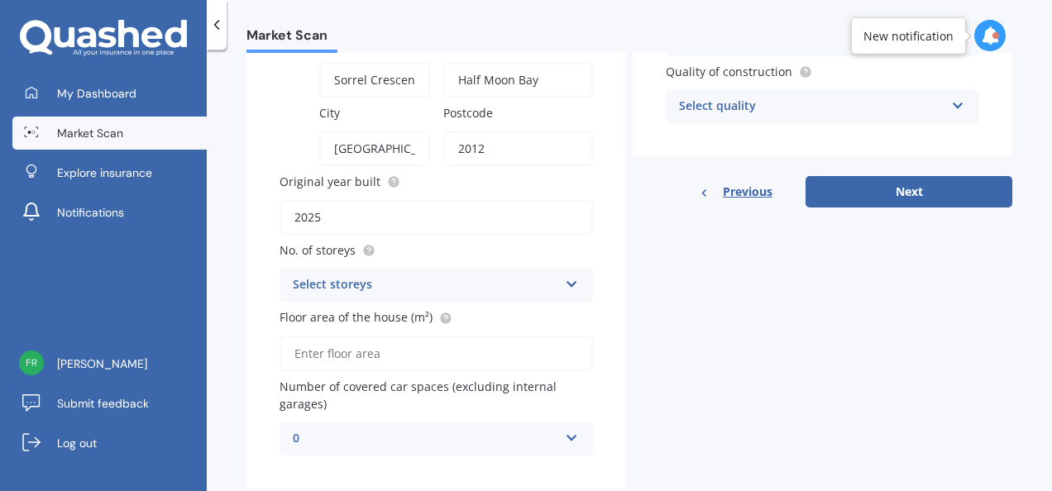
scroll to position [306, 0]
type input "2025"
click at [567, 282] on icon at bounding box center [572, 281] width 14 height 12
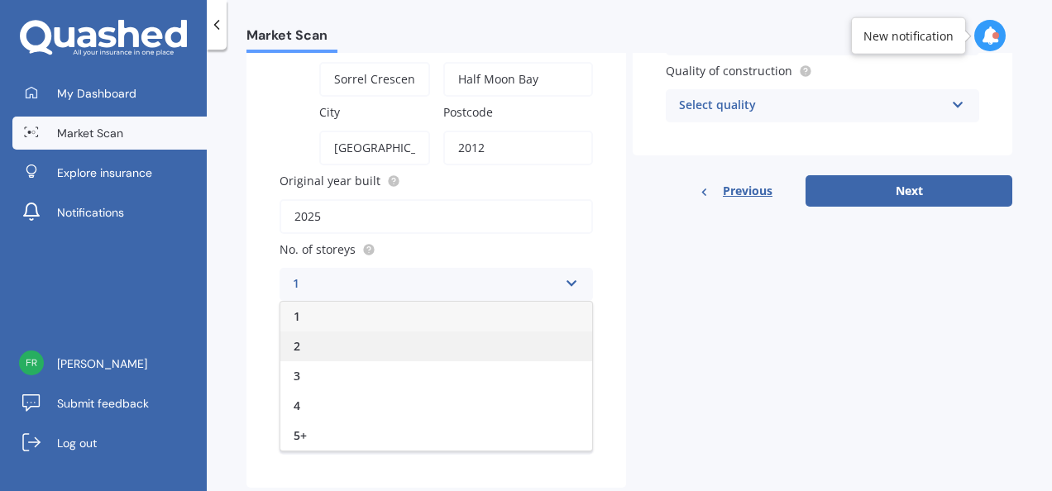
click at [375, 348] on div "2" at bounding box center [436, 347] width 312 height 30
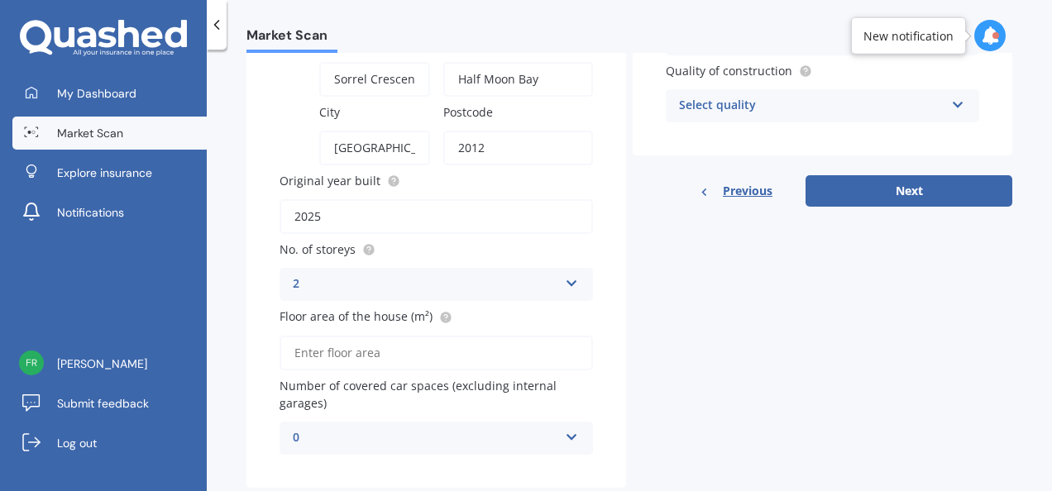
click at [373, 356] on input "Floor area of the house (m²)" at bounding box center [436, 353] width 313 height 35
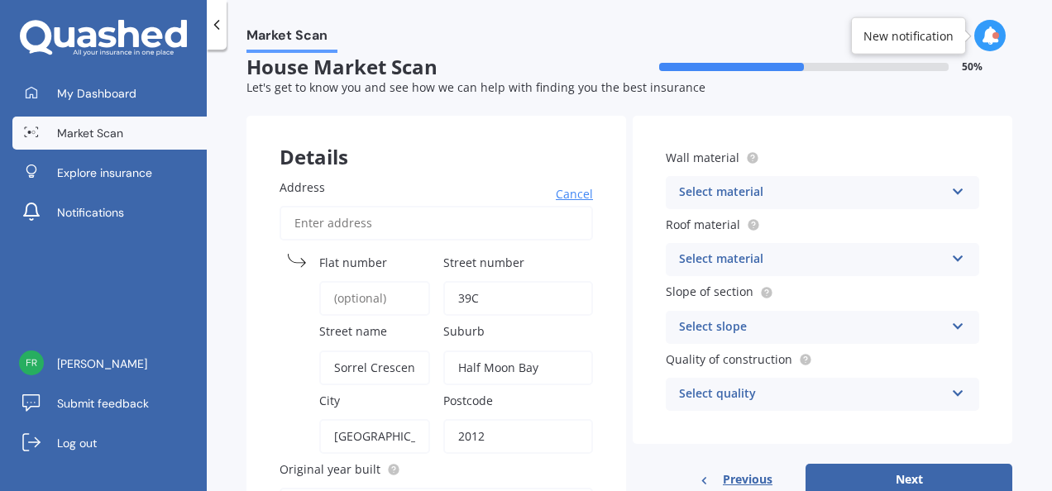
scroll to position [0, 0]
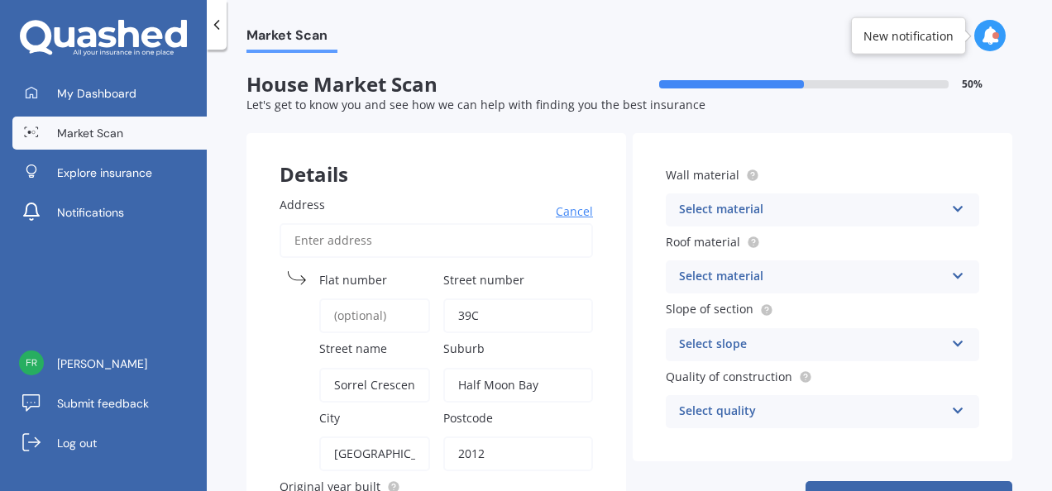
type input "237"
click at [954, 207] on icon at bounding box center [958, 206] width 14 height 12
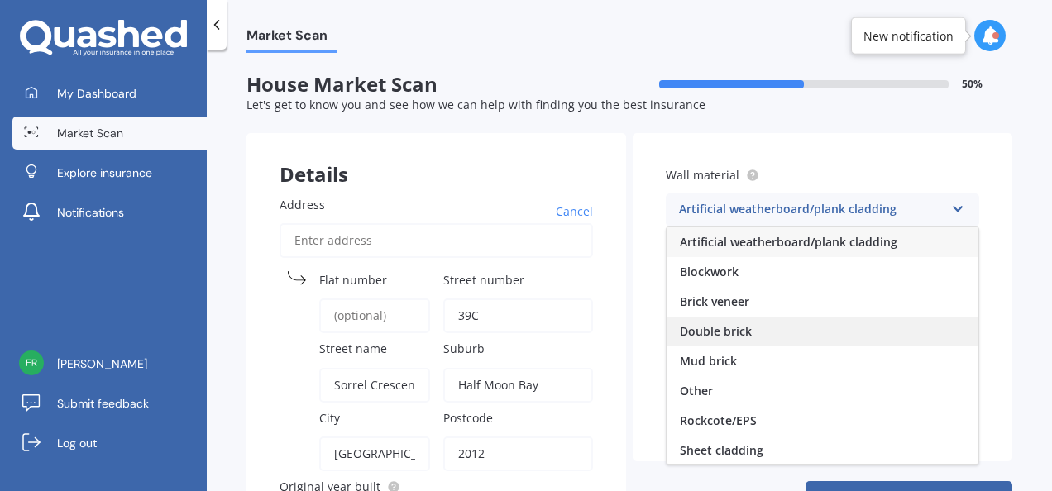
click at [768, 334] on div "Double brick" at bounding box center [823, 332] width 312 height 30
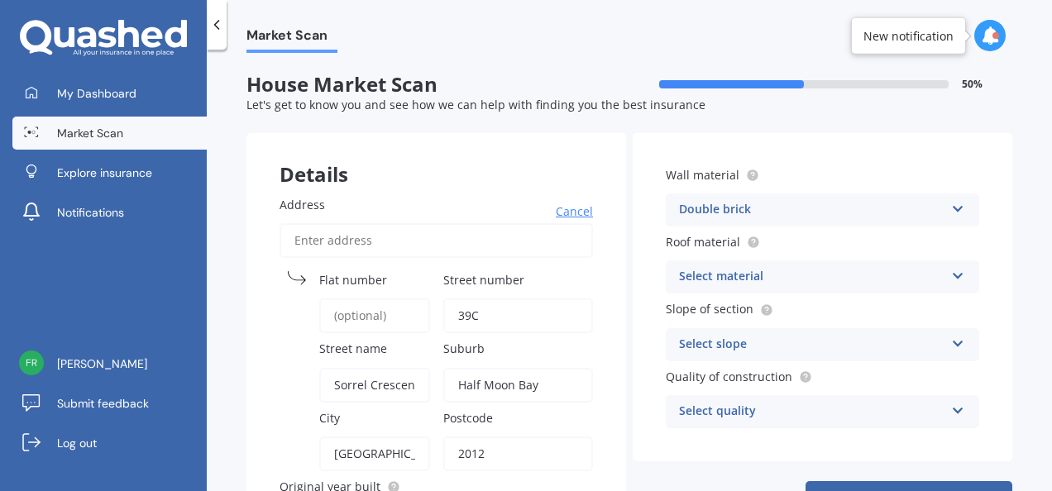
click at [954, 277] on icon at bounding box center [958, 273] width 14 height 12
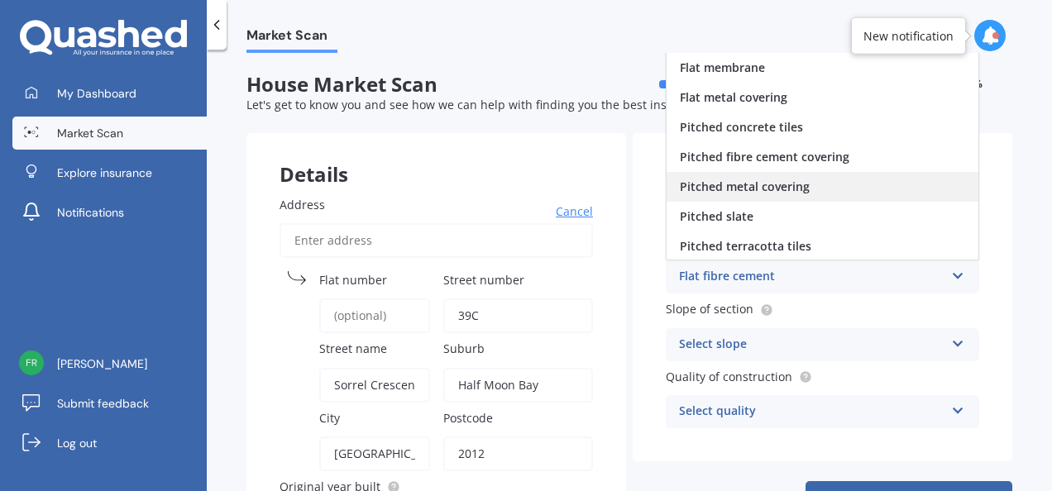
click at [830, 178] on div "Pitched metal covering" at bounding box center [823, 187] width 312 height 30
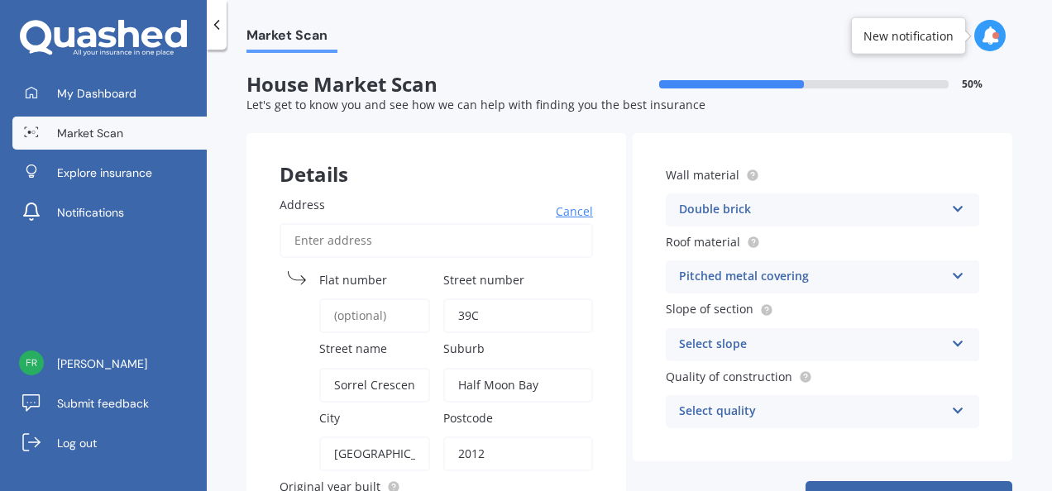
click at [952, 343] on icon at bounding box center [958, 341] width 14 height 12
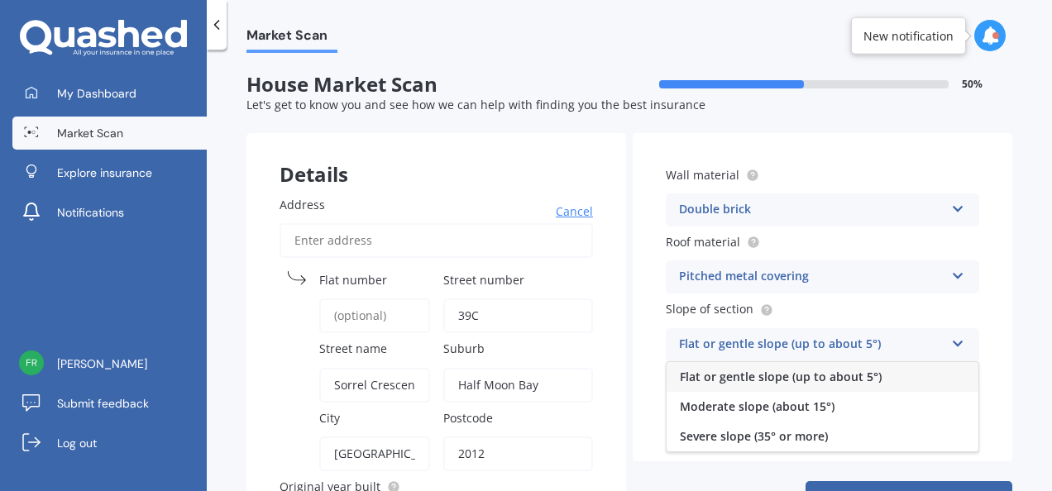
click at [842, 378] on span "Flat or gentle slope (up to about 5°)" at bounding box center [781, 377] width 202 height 16
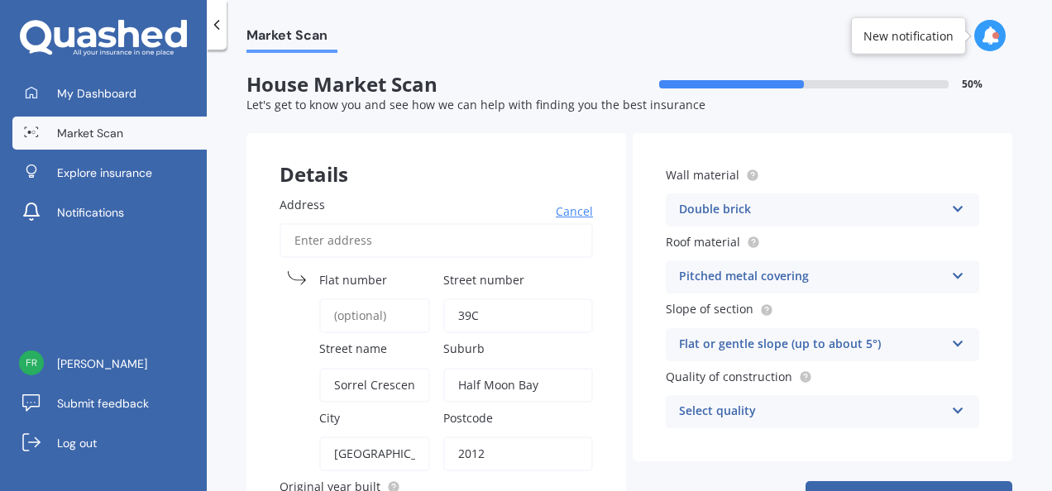
click at [951, 405] on icon at bounding box center [958, 408] width 14 height 12
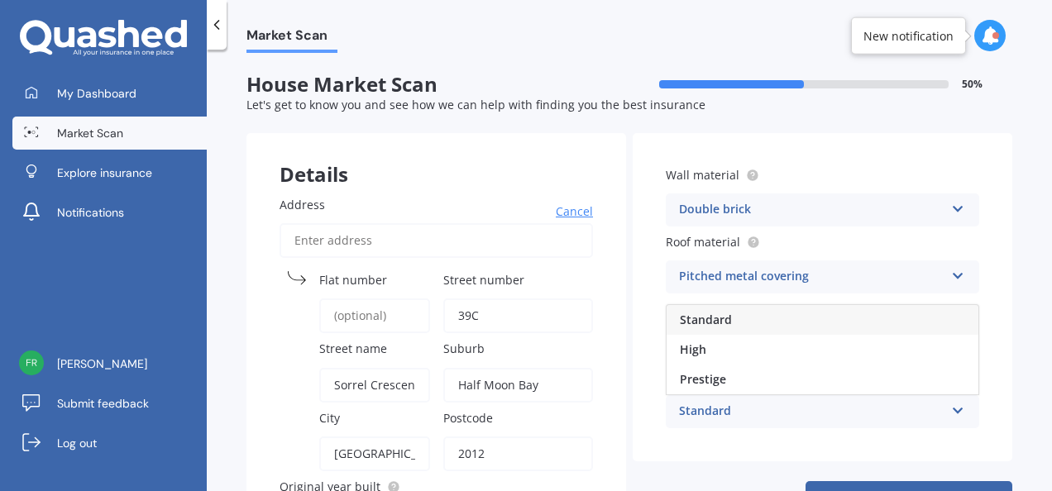
click at [766, 326] on div "Standard" at bounding box center [823, 320] width 312 height 30
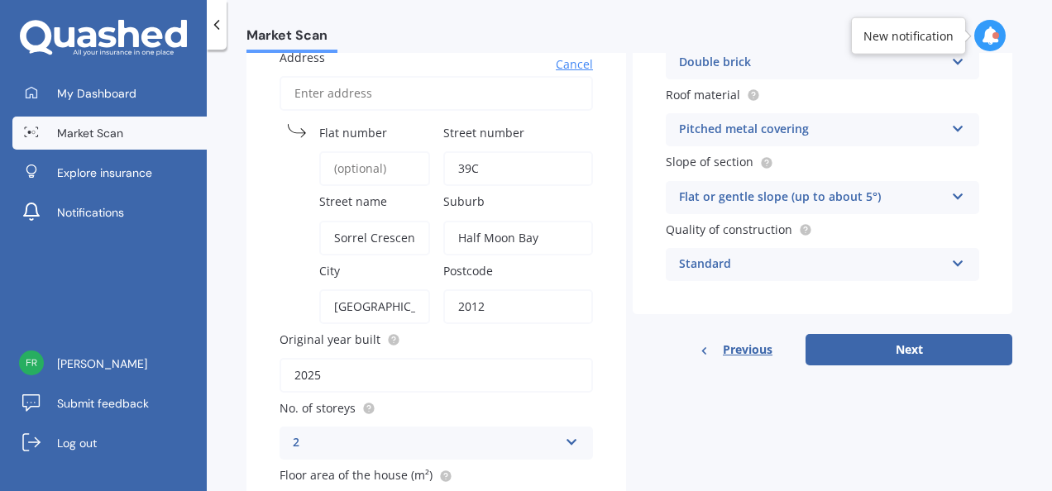
scroll to position [248, 0]
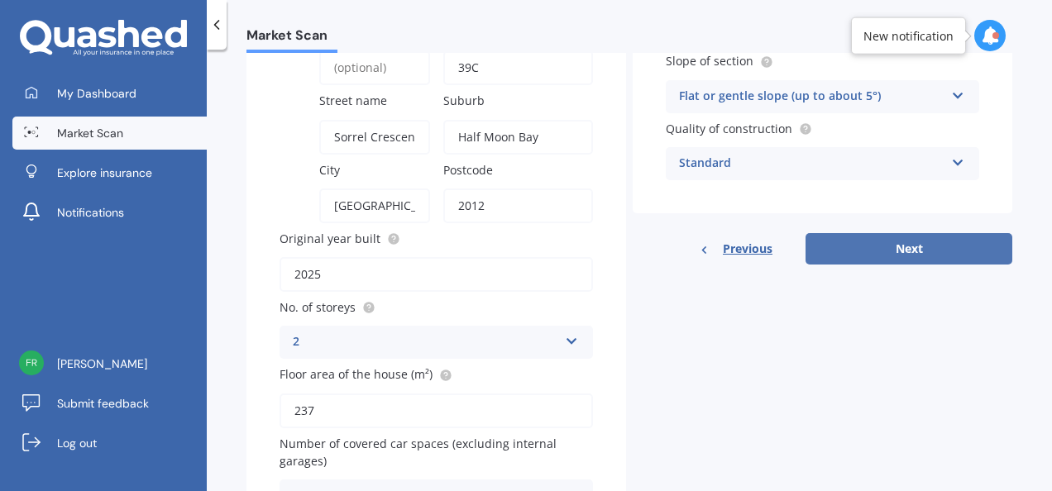
click at [893, 255] on button "Next" at bounding box center [909, 248] width 207 height 31
select select "18"
select select "07"
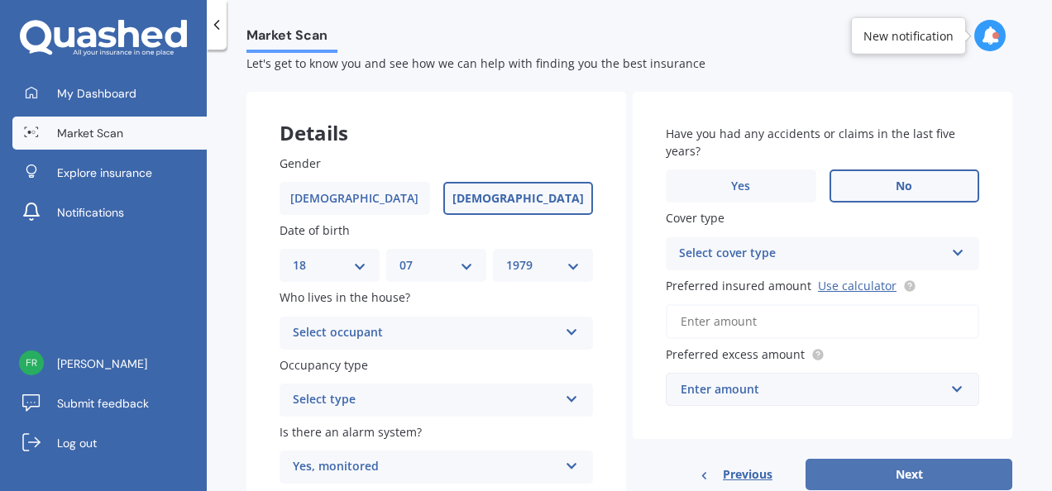
scroll to position [0, 0]
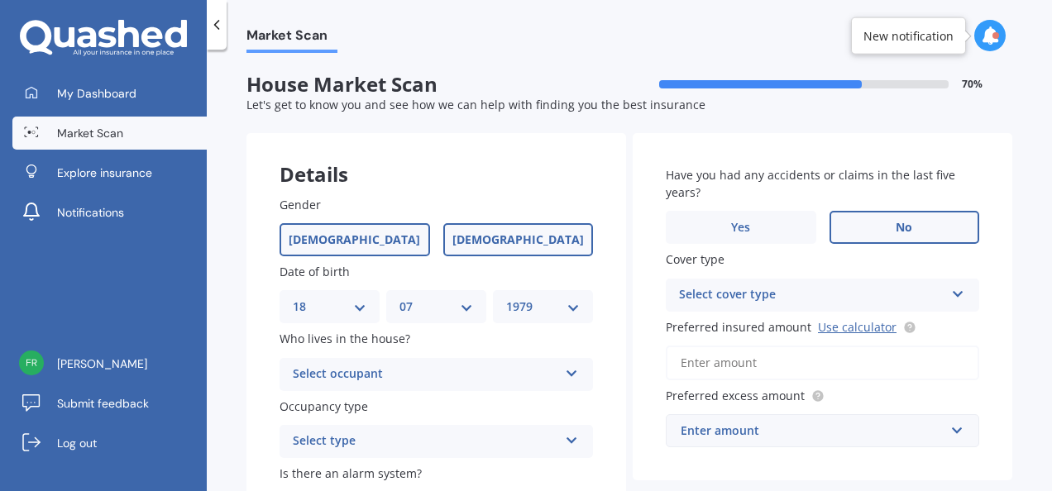
click at [381, 241] on label "[DEMOGRAPHIC_DATA]" at bounding box center [355, 239] width 151 height 33
click at [0, 0] on input "[DEMOGRAPHIC_DATA]" at bounding box center [0, 0] width 0 height 0
click at [572, 306] on select "YYYY 2009 2008 2007 2006 2005 2004 2003 2002 2001 2000 1999 1998 1997 1996 1995…" at bounding box center [543, 307] width 74 height 18
select select "1978"
click at [506, 298] on select "YYYY 2009 2008 2007 2006 2005 2004 2003 2002 2001 2000 1999 1998 1997 1996 1995…" at bounding box center [543, 307] width 74 height 18
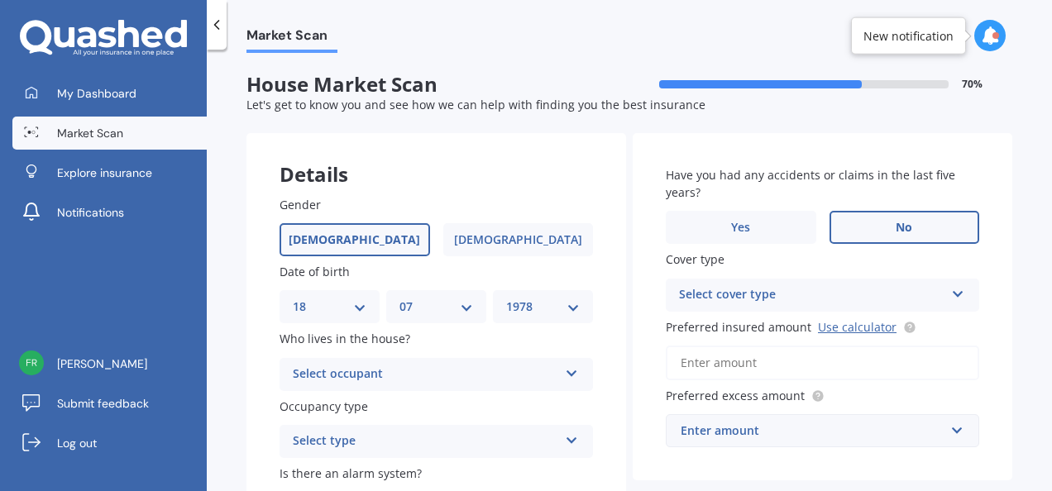
click at [465, 311] on select "MM 01 02 03 04 05 06 07 08 09 10 11 12" at bounding box center [436, 307] width 74 height 18
select select "06"
click at [399, 298] on select "MM 01 02 03 04 05 06 07 08 09 10 11 12" at bounding box center [436, 307] width 74 height 18
click at [359, 310] on select "DD 01 02 03 04 05 06 07 08 09 10 11 12 13 14 15 16 17 18 19 20 21 22 23 24 25 2…" at bounding box center [330, 307] width 74 height 18
select select "09"
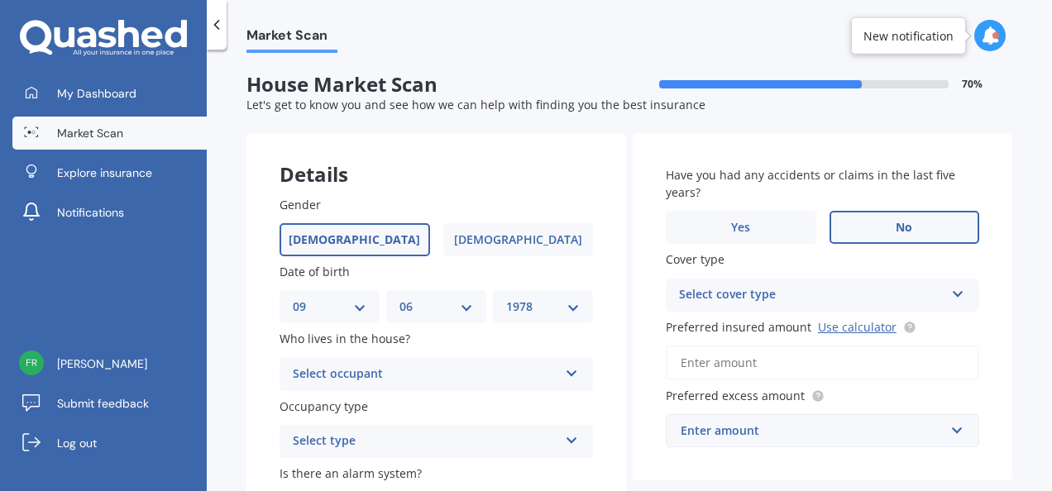
click at [293, 298] on select "DD 01 02 03 04 05 06 07 08 09 10 11 12 13 14 15 16 17 18 19 20 21 22 23 24 25 2…" at bounding box center [330, 307] width 74 height 18
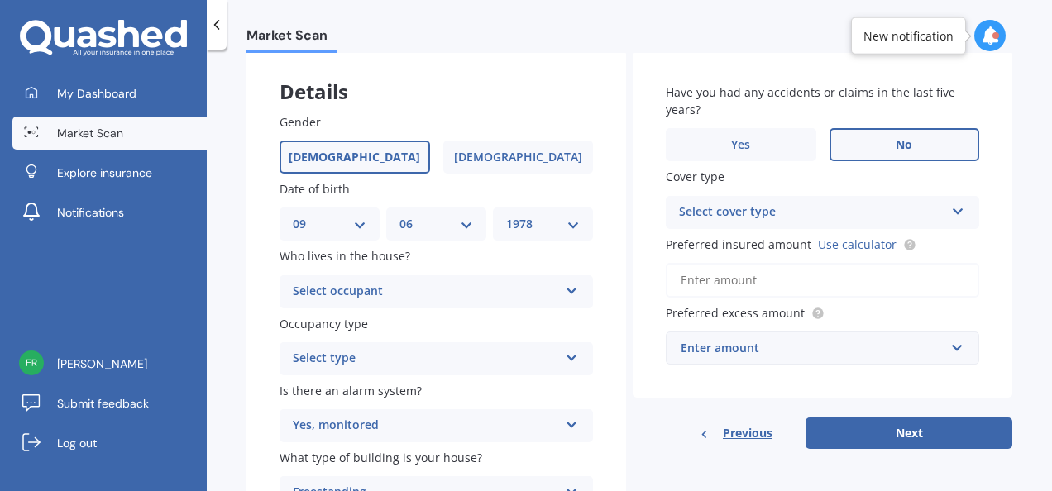
click at [567, 286] on icon at bounding box center [572, 288] width 14 height 12
click at [610, 283] on div "Gender [DEMOGRAPHIC_DATA] [DEMOGRAPHIC_DATA] Date of birth DD 01 02 03 04 05 06…" at bounding box center [436, 311] width 380 height 463
click at [647, 20] on div "Market Scan" at bounding box center [629, 26] width 845 height 53
click at [567, 356] on icon at bounding box center [572, 355] width 14 height 12
click at [495, 392] on div "Permanent" at bounding box center [436, 391] width 312 height 30
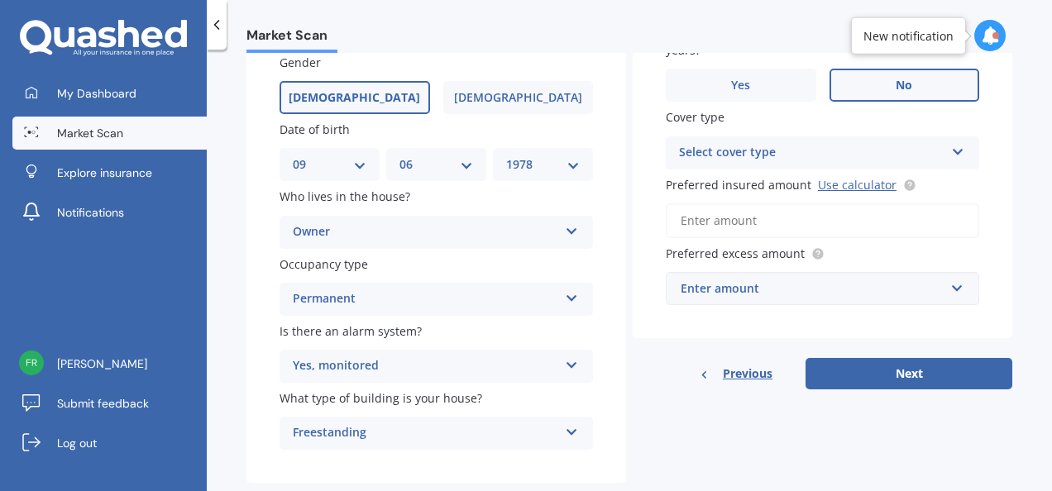
scroll to position [179, 0]
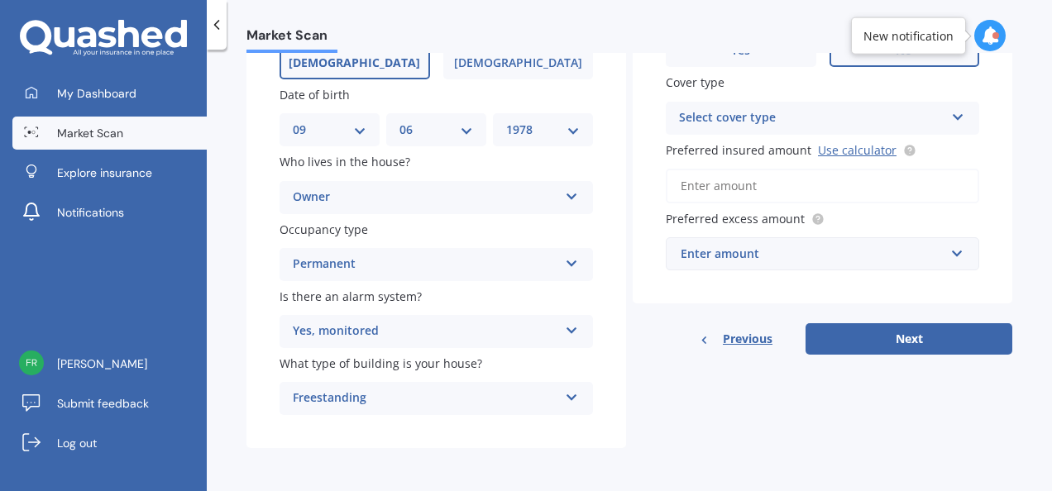
click at [572, 324] on icon at bounding box center [572, 328] width 14 height 12
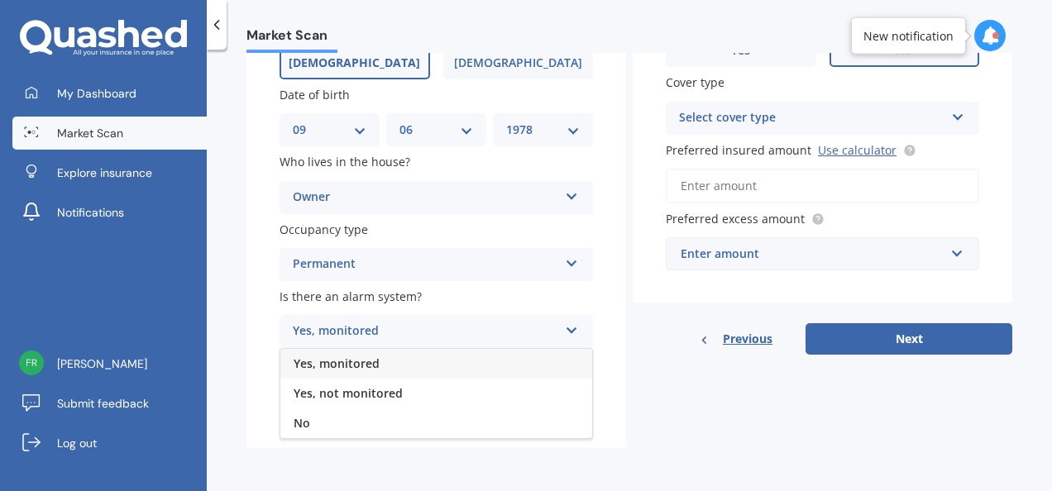
click at [493, 367] on div "Yes, monitored" at bounding box center [436, 364] width 312 height 30
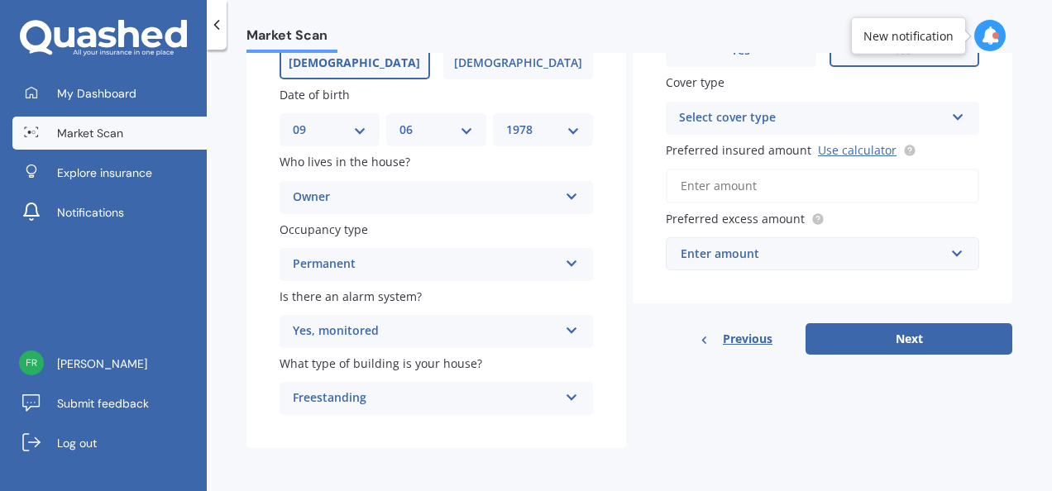
click at [566, 395] on icon at bounding box center [572, 395] width 14 height 12
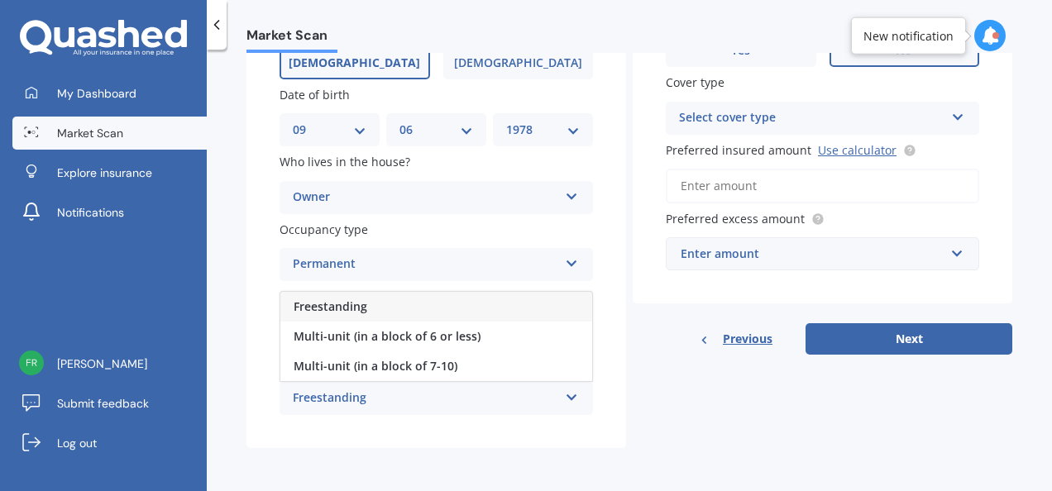
click at [566, 395] on icon at bounding box center [572, 395] width 14 height 12
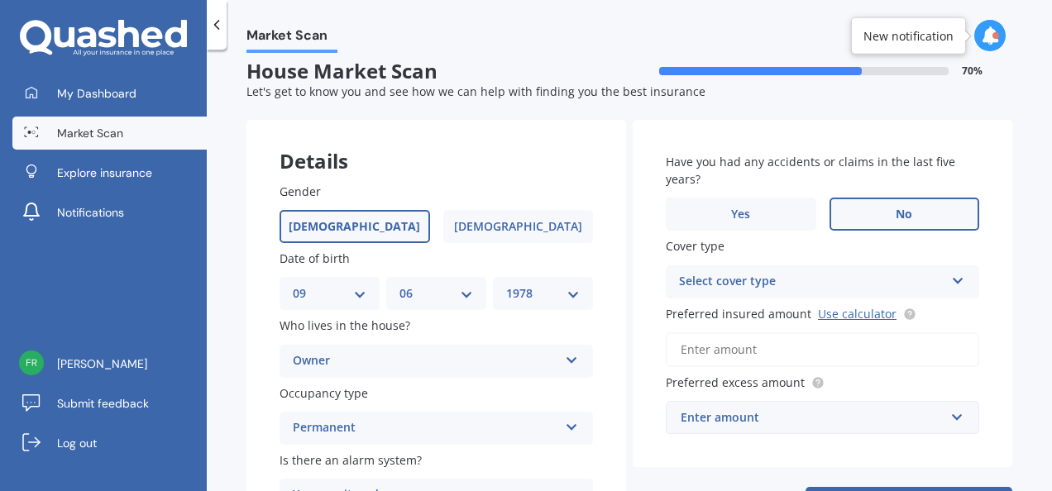
scroll to position [0, 0]
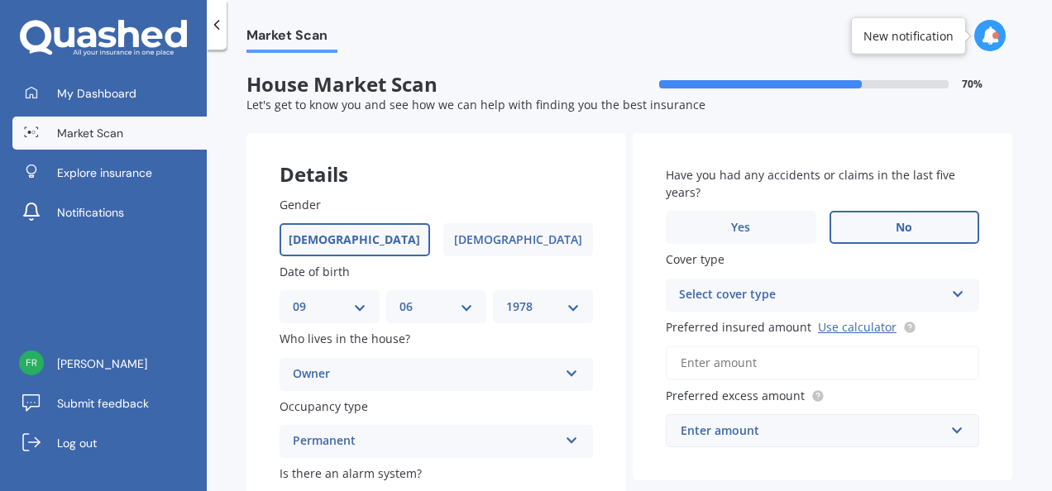
click at [953, 291] on icon at bounding box center [958, 291] width 14 height 12
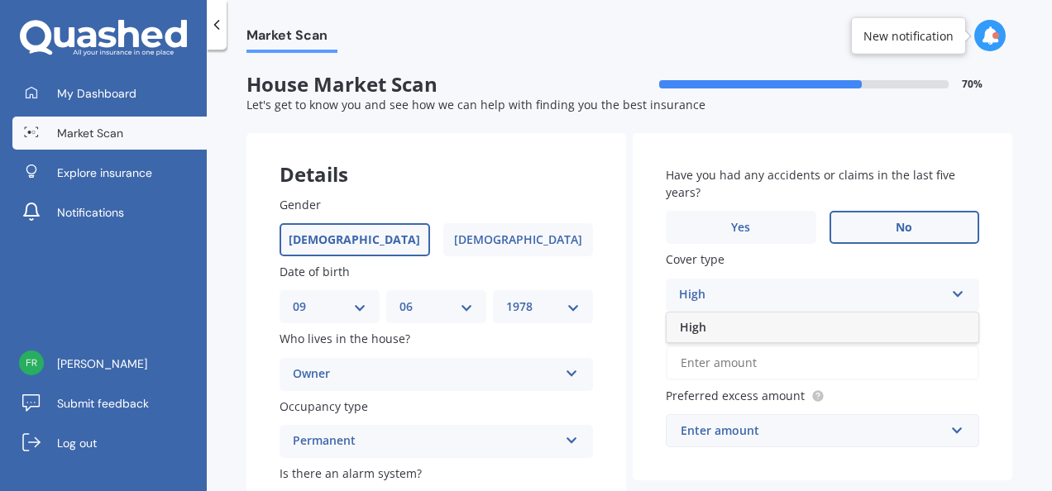
click at [953, 291] on icon at bounding box center [958, 291] width 14 height 12
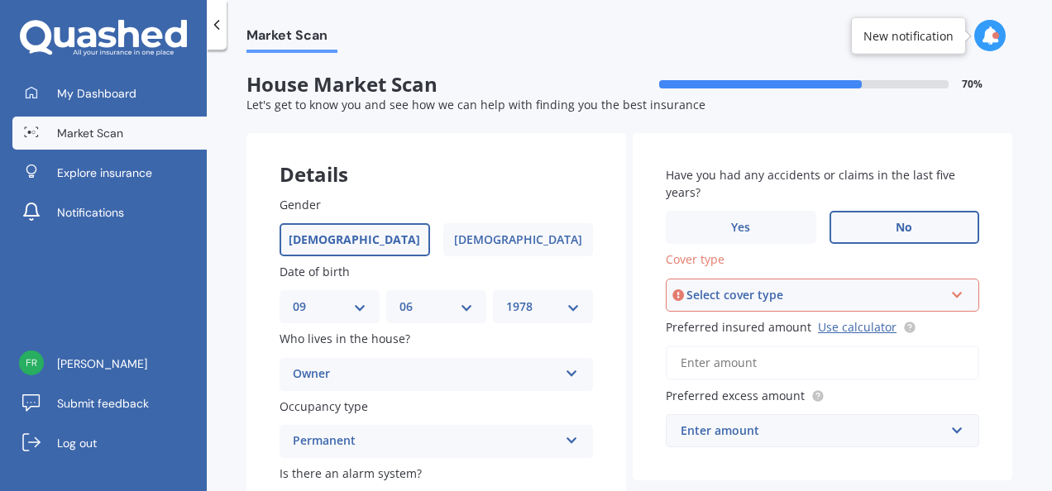
click at [953, 291] on icon at bounding box center [957, 292] width 14 height 12
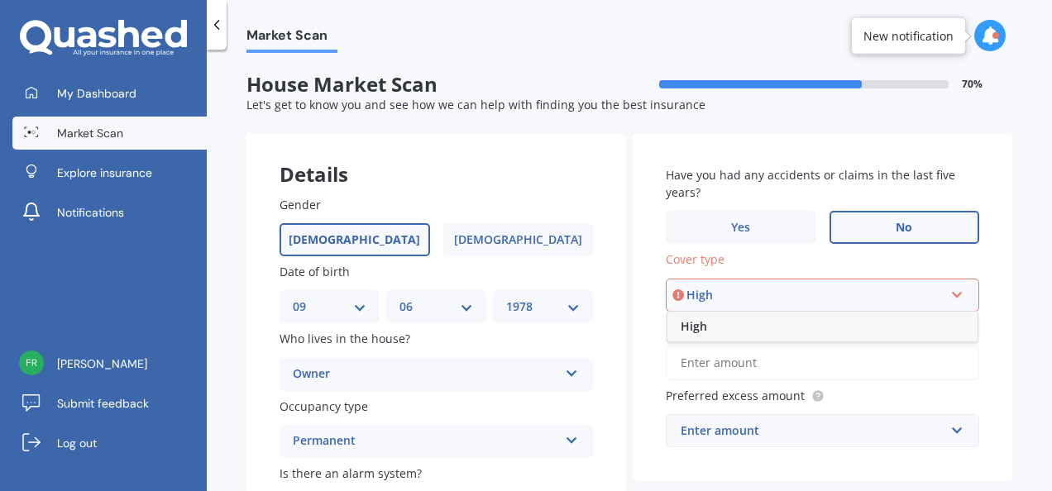
click at [770, 324] on div "High" at bounding box center [822, 327] width 310 height 30
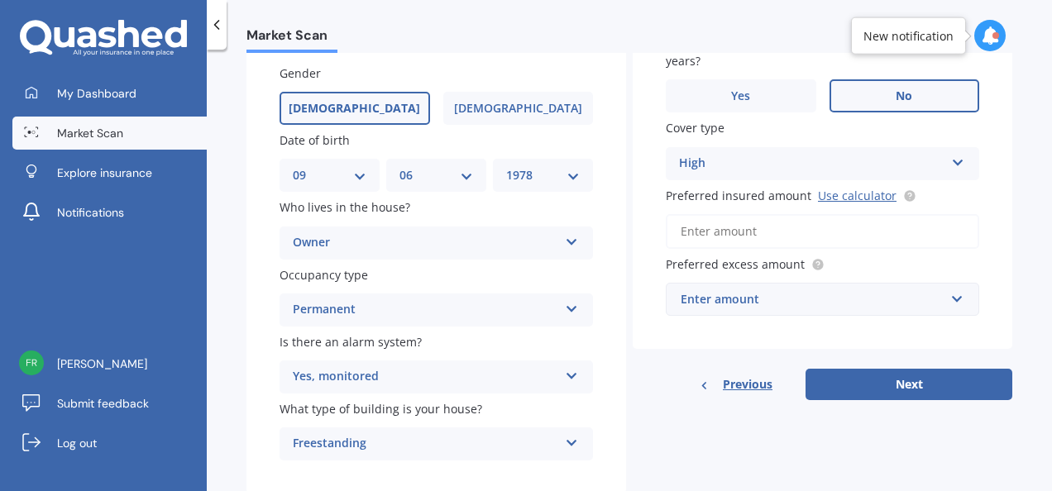
scroll to position [165, 0]
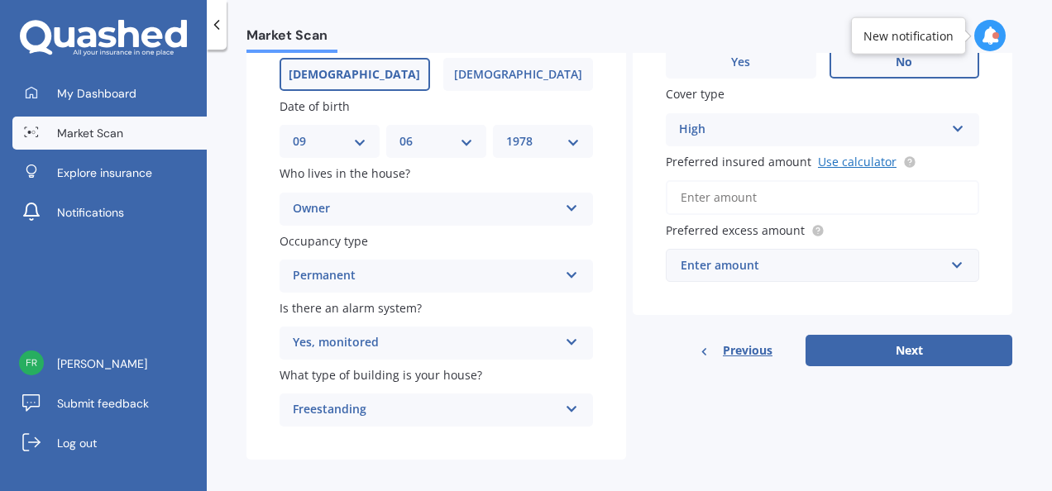
click at [844, 164] on link "Use calculator" at bounding box center [857, 162] width 79 height 16
click at [782, 266] on div "Enter amount" at bounding box center [813, 265] width 264 height 18
click at [728, 194] on input "Preferred insured amount Use calculator" at bounding box center [822, 197] width 313 height 35
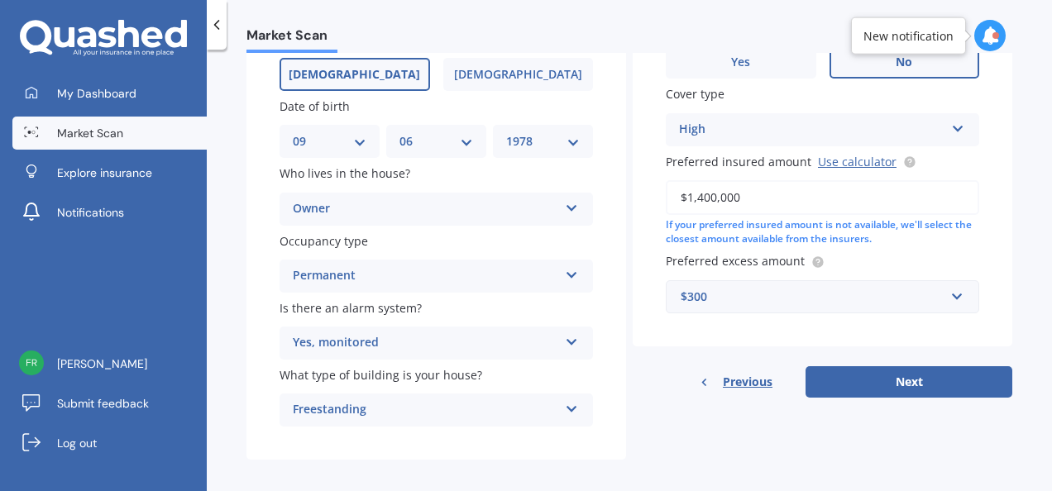
type input "$1,400,000"
click at [949, 297] on input "text" at bounding box center [816, 296] width 299 height 31
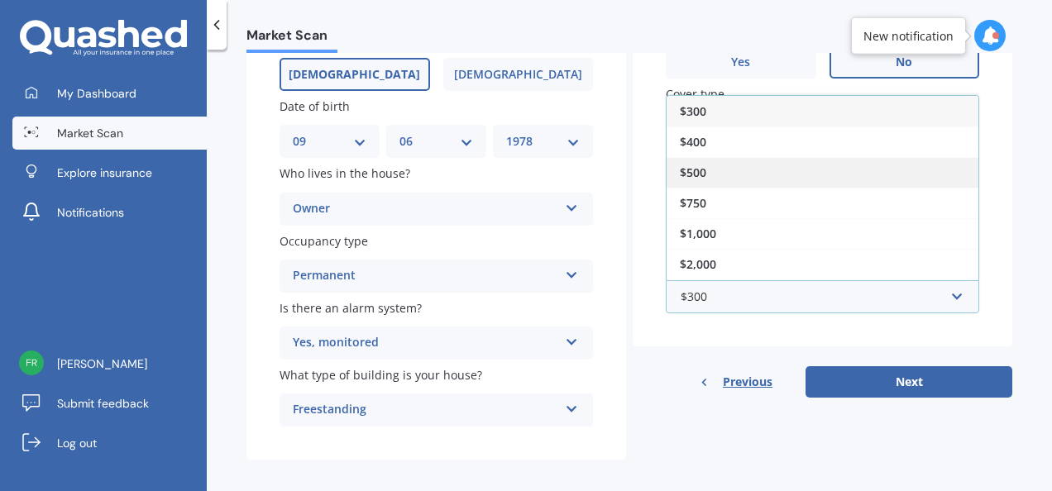
click at [794, 179] on div "$500" at bounding box center [823, 172] width 312 height 31
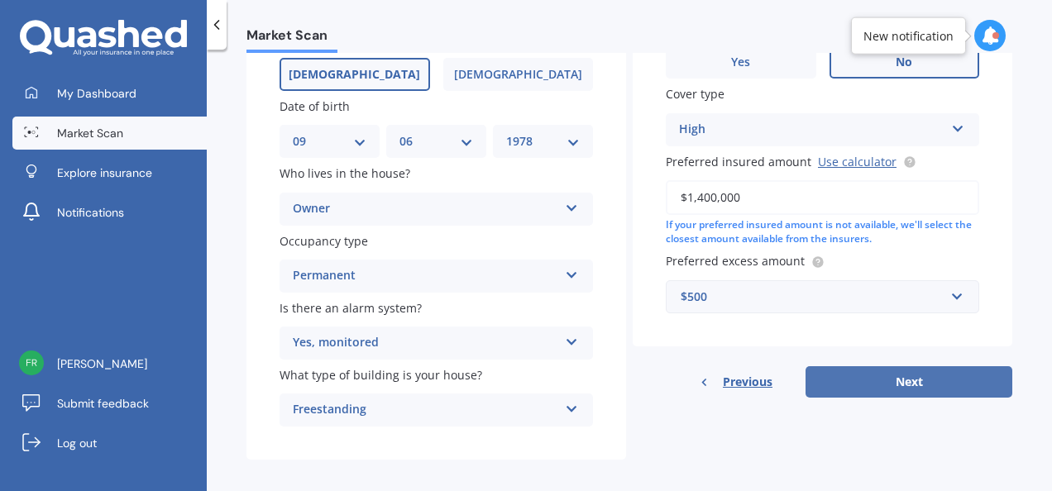
click at [911, 380] on button "Next" at bounding box center [909, 381] width 207 height 31
select select "09"
select select "06"
select select "1978"
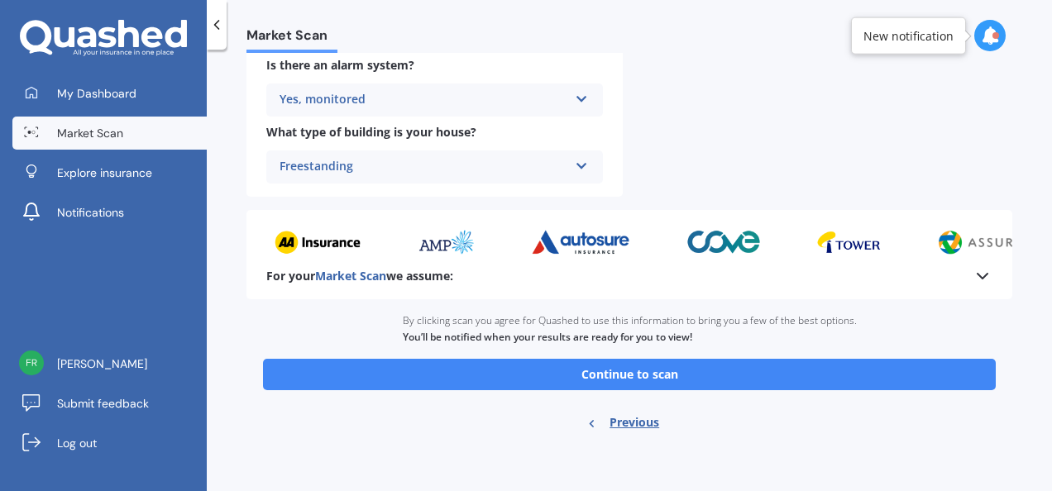
scroll to position [841, 0]
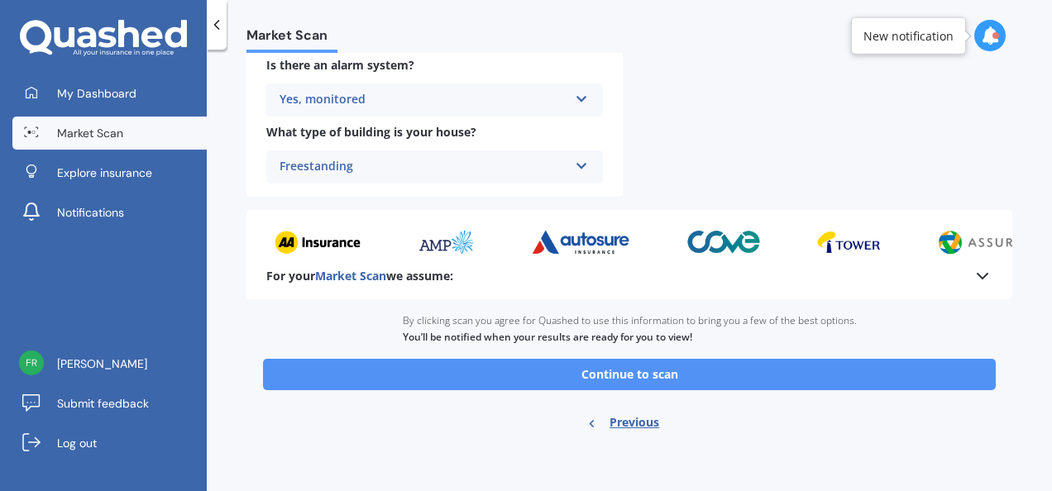
click at [759, 378] on button "Continue to scan" at bounding box center [629, 374] width 733 height 31
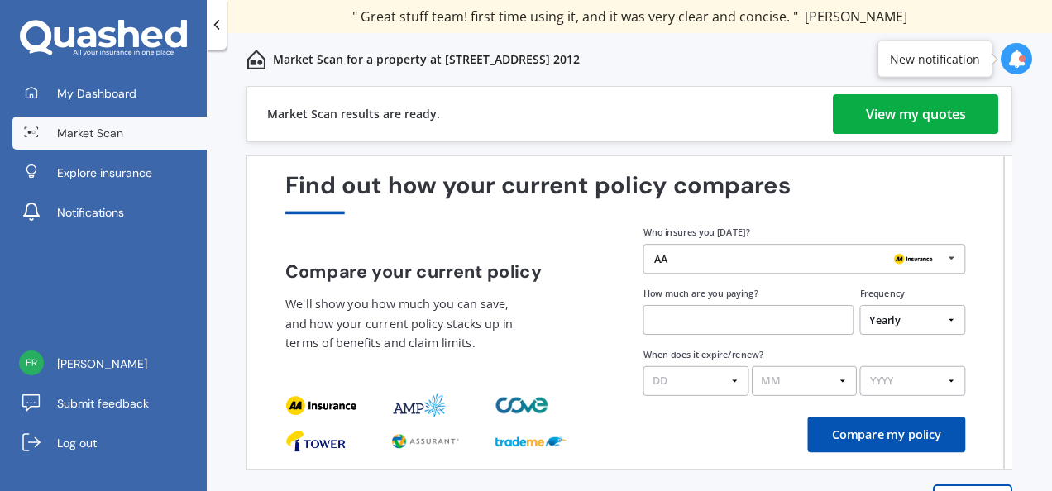
click at [897, 112] on div "View my quotes" at bounding box center [916, 114] width 100 height 40
